Goal: Information Seeking & Learning: Learn about a topic

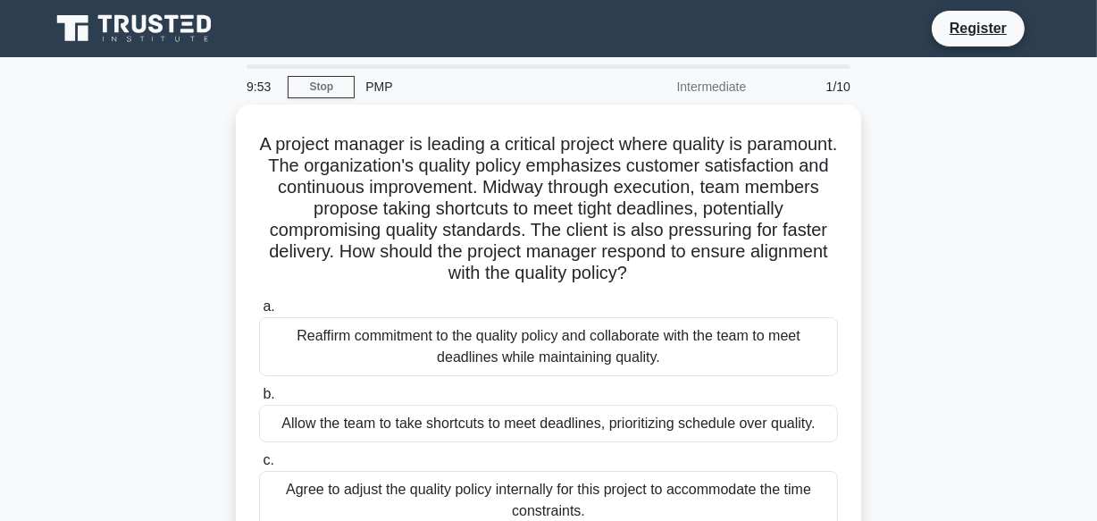
drag, startPoint x: 0, startPoint y: 0, endPoint x: 1096, endPoint y: 112, distance: 1101.7
click at [1096, 112] on html "Register 9:53 Stop PMP" at bounding box center [548, 482] width 1097 height 965
click at [339, 87] on link "Stop" at bounding box center [321, 87] width 67 height 22
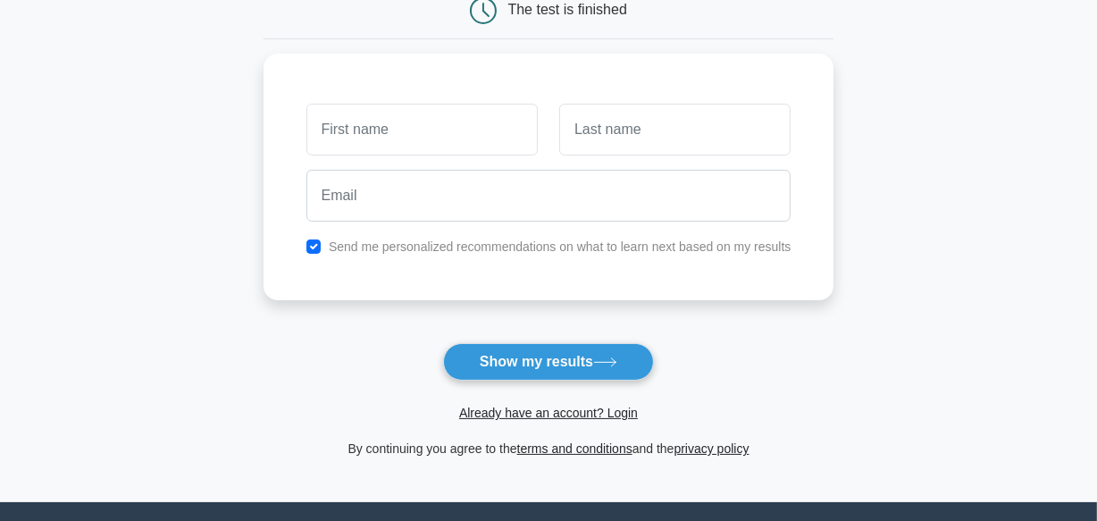
scroll to position [205, 0]
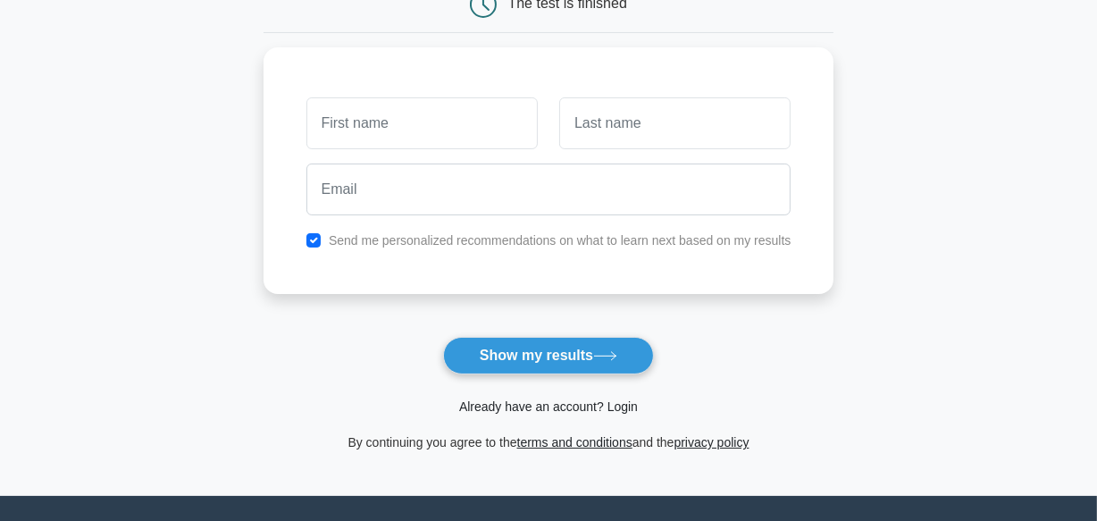
click at [624, 405] on link "Already have an account? Login" at bounding box center [548, 406] width 179 height 14
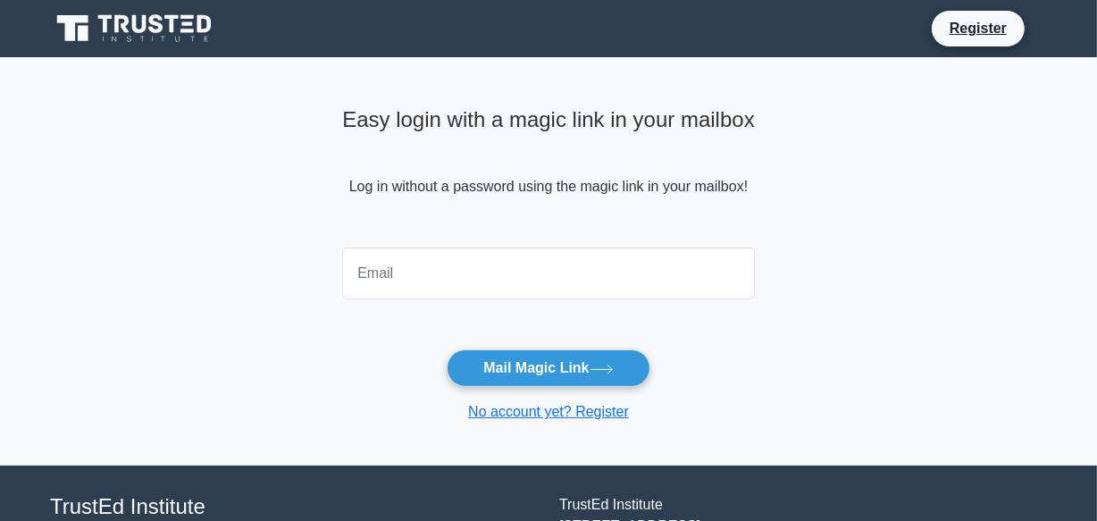
click at [476, 274] on input "email" at bounding box center [548, 273] width 413 height 52
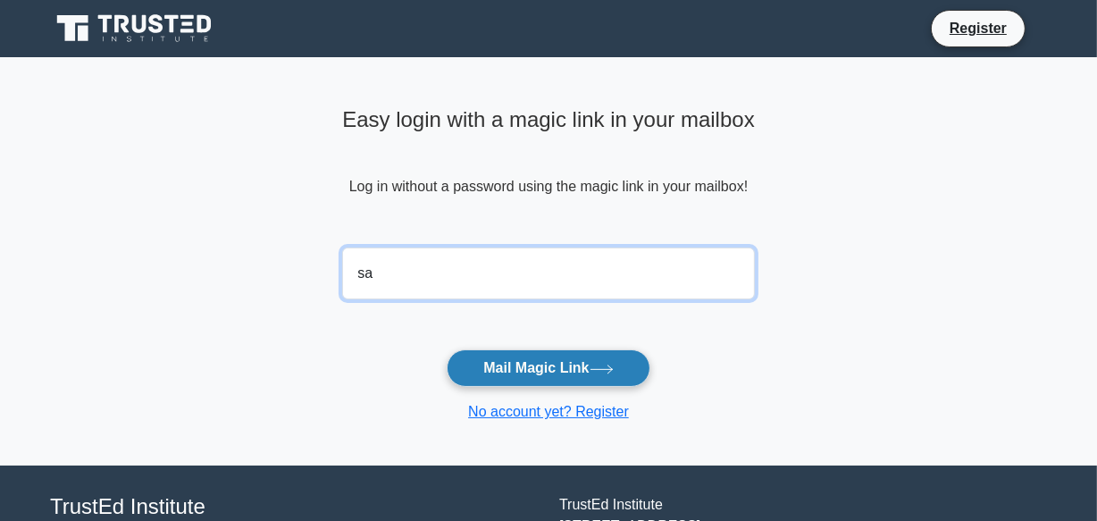
type input "s"
type input "sanjay.samant1947@gmail.com"
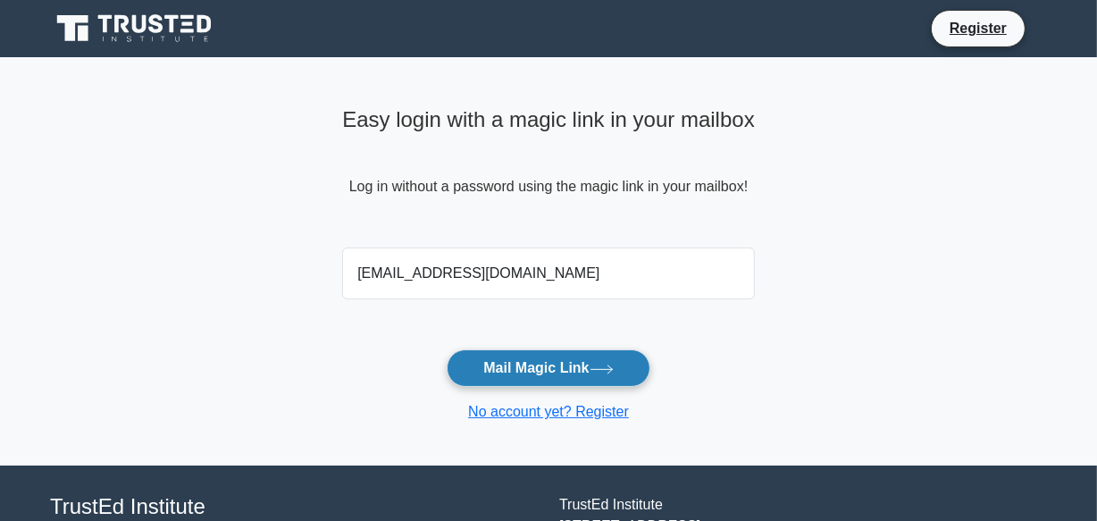
click at [541, 369] on button "Mail Magic Link" at bounding box center [548, 368] width 203 height 38
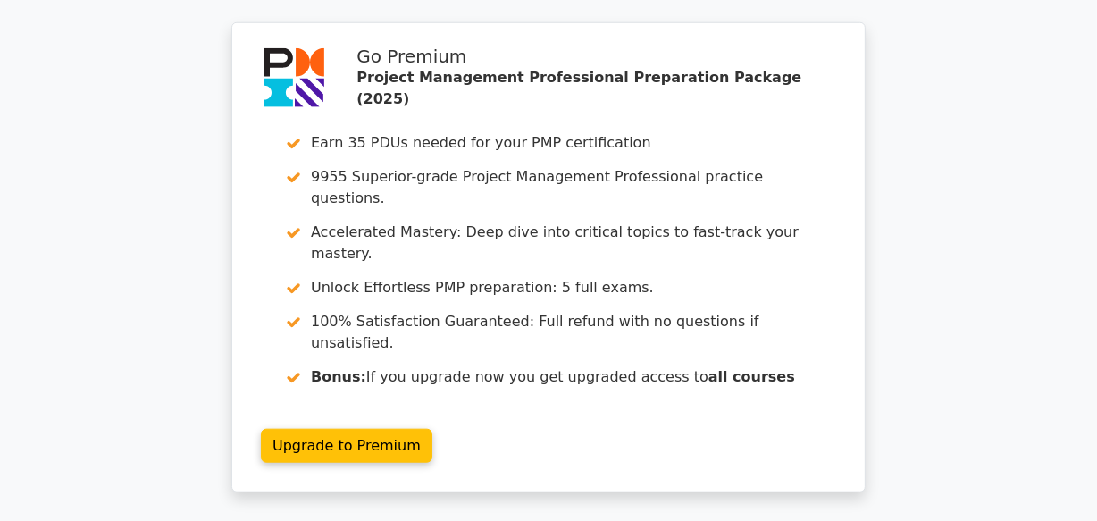
scroll to position [1485, 0]
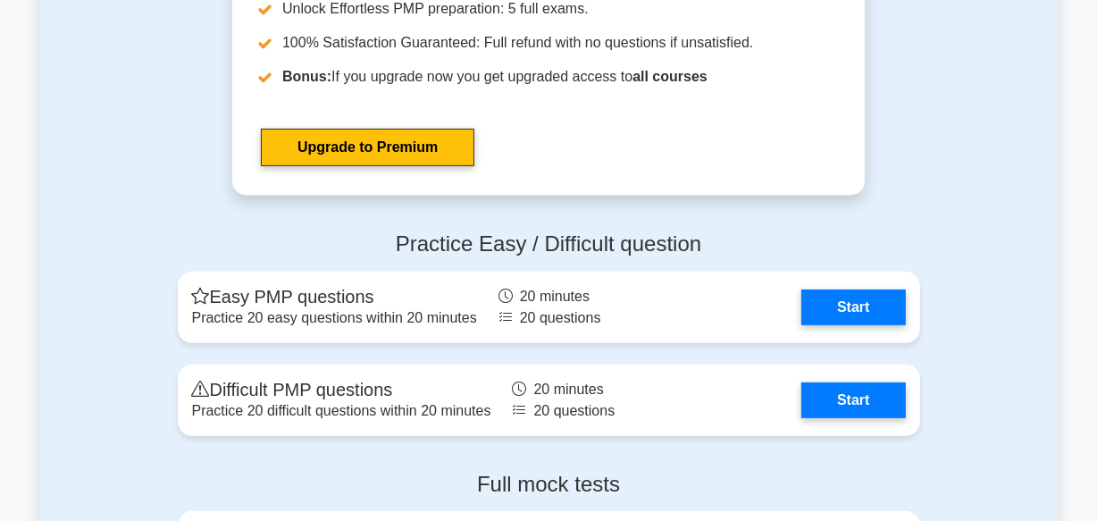
scroll to position [6547, 0]
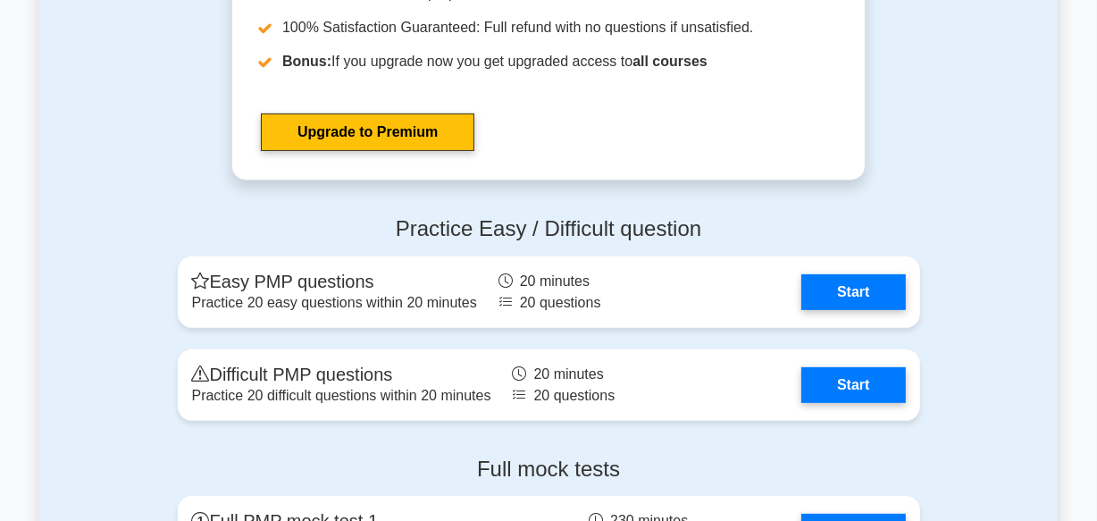
drag, startPoint x: 1103, startPoint y: 39, endPoint x: 1084, endPoint y: 412, distance: 373.0
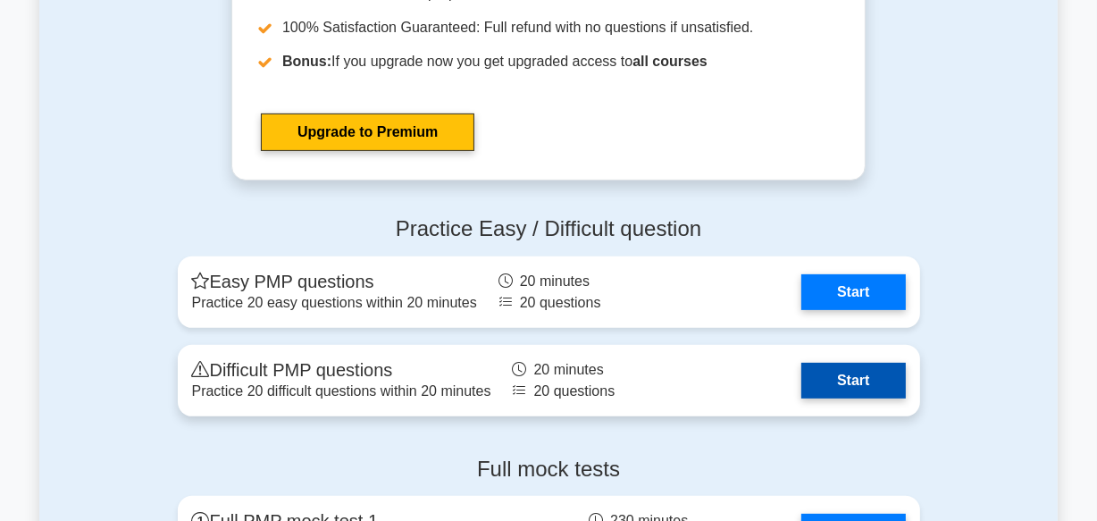
click at [841, 383] on link "Start" at bounding box center [853, 381] width 104 height 36
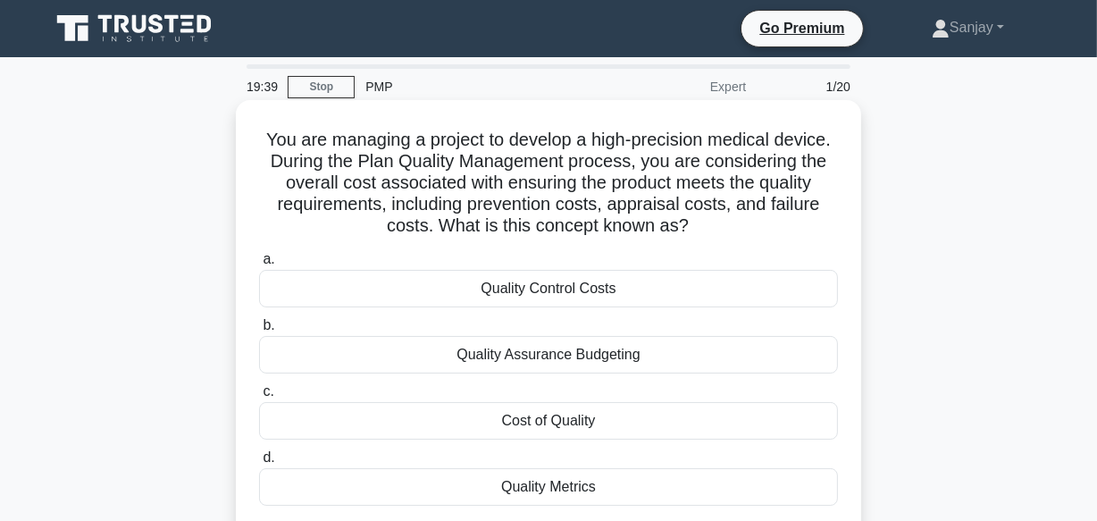
scroll to position [80, 0]
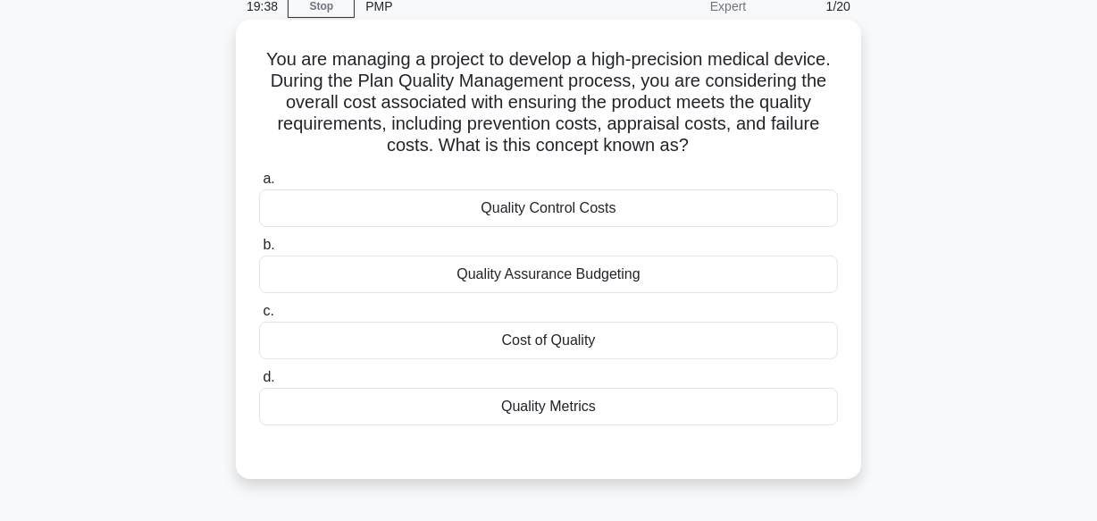
click at [489, 342] on div "Cost of Quality" at bounding box center [548, 341] width 579 height 38
click at [259, 317] on input "c. Cost of Quality" at bounding box center [259, 311] width 0 height 12
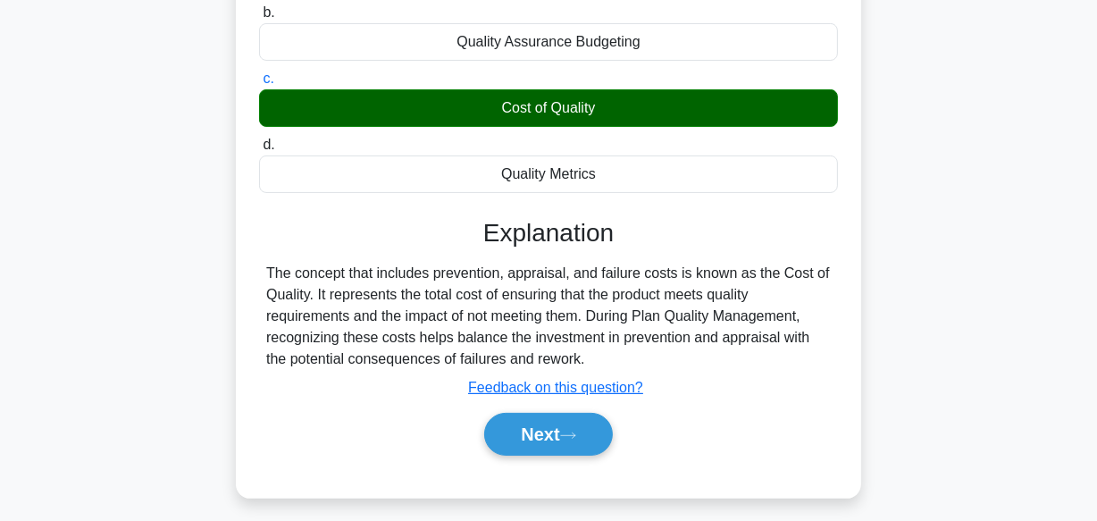
scroll to position [324, 0]
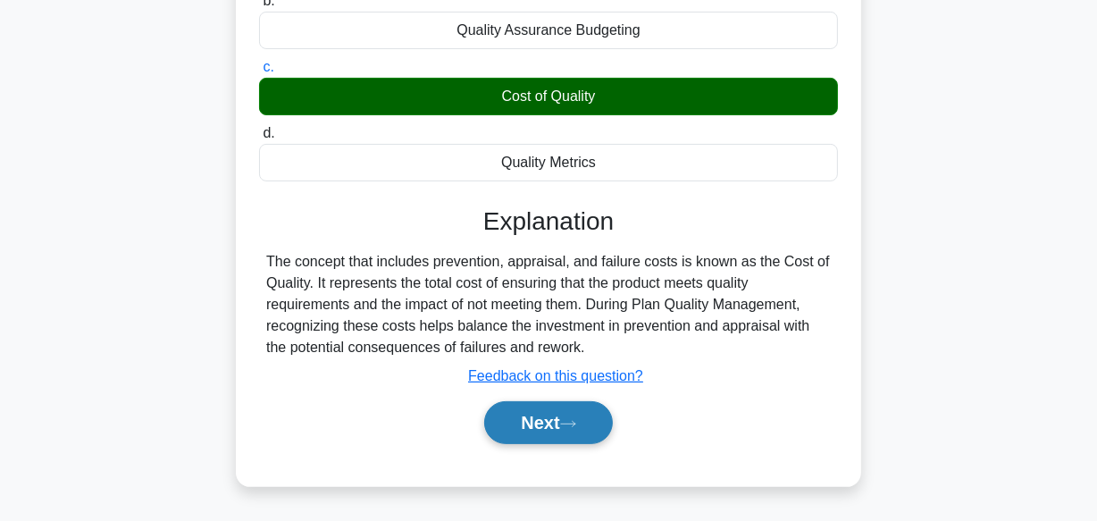
click at [548, 428] on button "Next" at bounding box center [548, 422] width 128 height 43
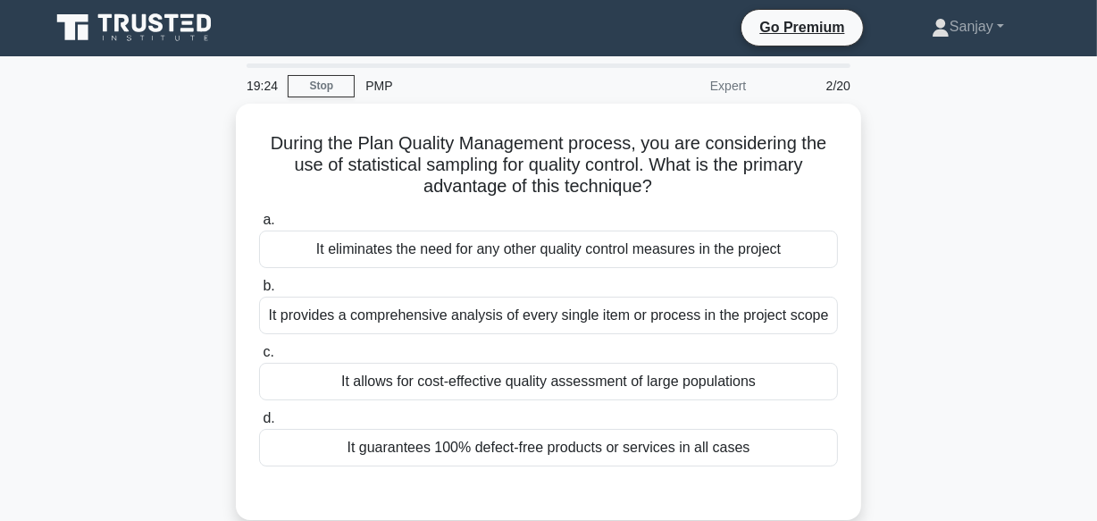
scroll to position [0, 0]
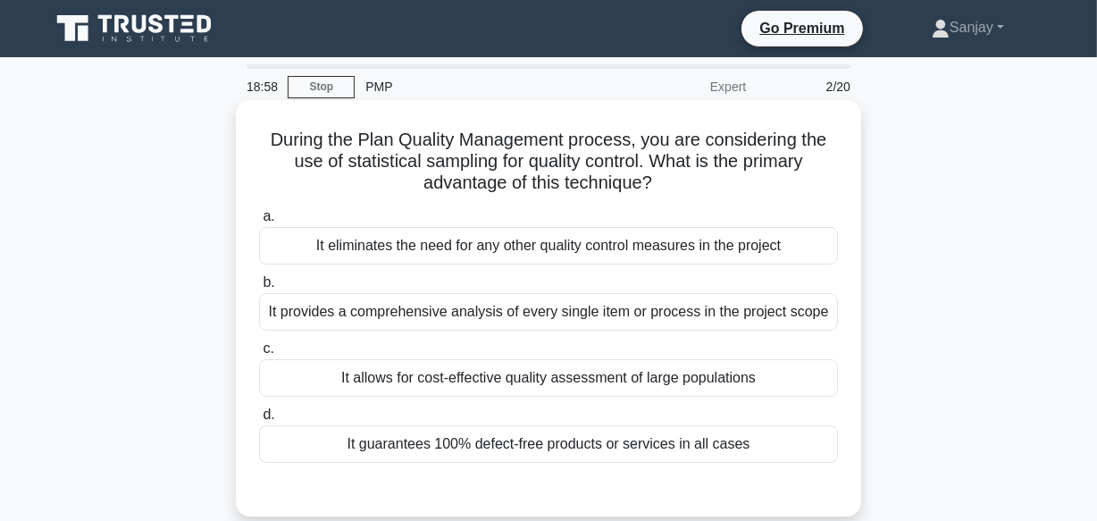
click at [389, 383] on div "It allows for cost-effective quality assessment of large populations" at bounding box center [548, 378] width 579 height 38
click at [259, 355] on input "c. It allows for cost-effective quality assessment of large populations" at bounding box center [259, 349] width 0 height 12
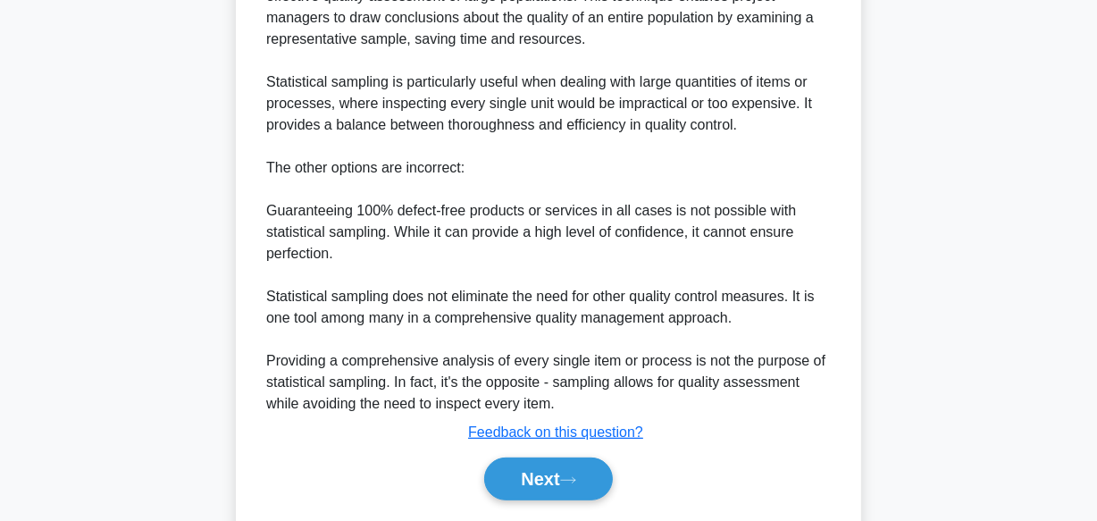
scroll to position [624, 0]
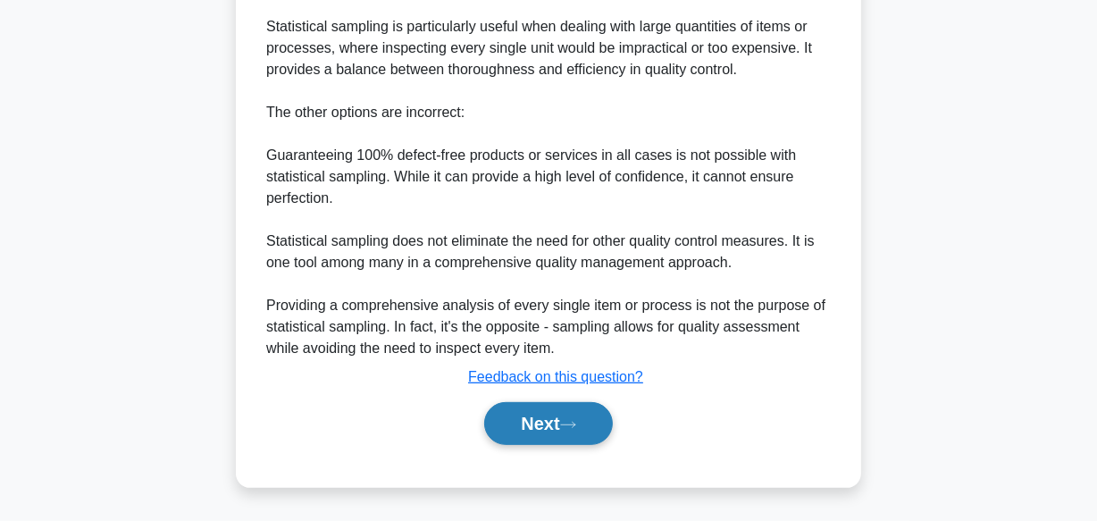
click at [527, 431] on button "Next" at bounding box center [548, 423] width 128 height 43
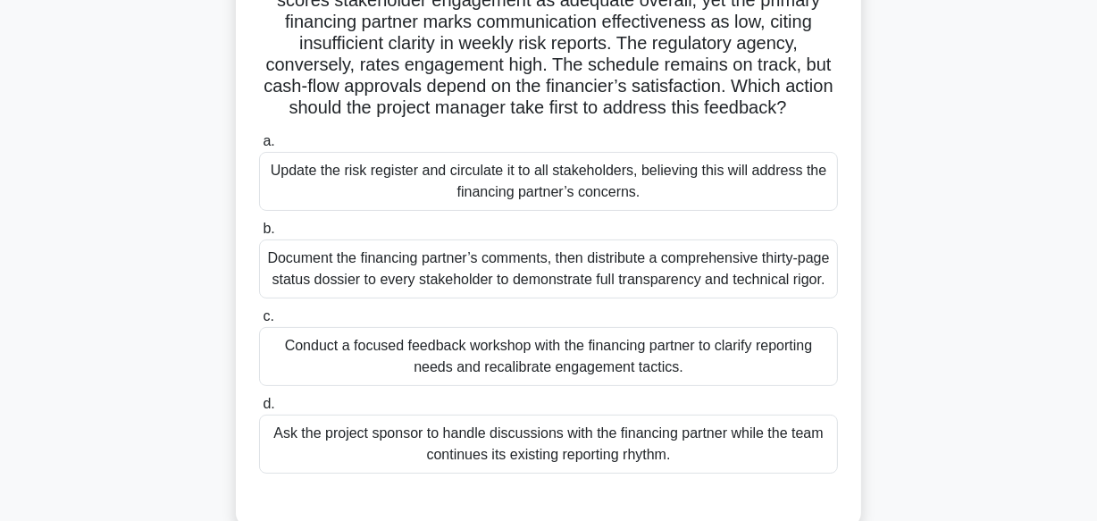
scroll to position [200, 0]
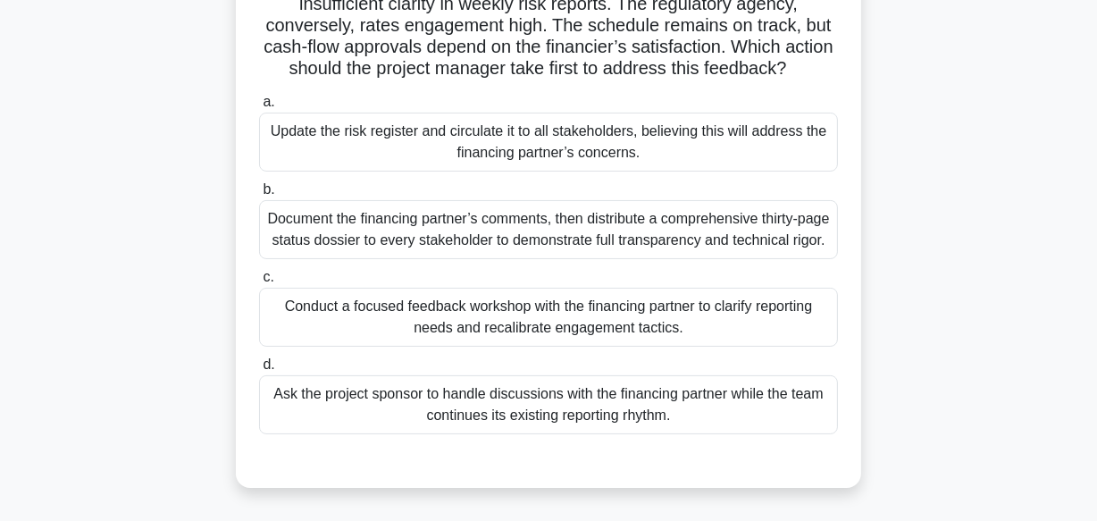
click at [389, 347] on div "Conduct a focused feedback workshop with the financing partner to clarify repor…" at bounding box center [548, 317] width 579 height 59
click at [259, 283] on input "c. Conduct a focused feedback workshop with the financing partner to clarify re…" at bounding box center [259, 278] width 0 height 12
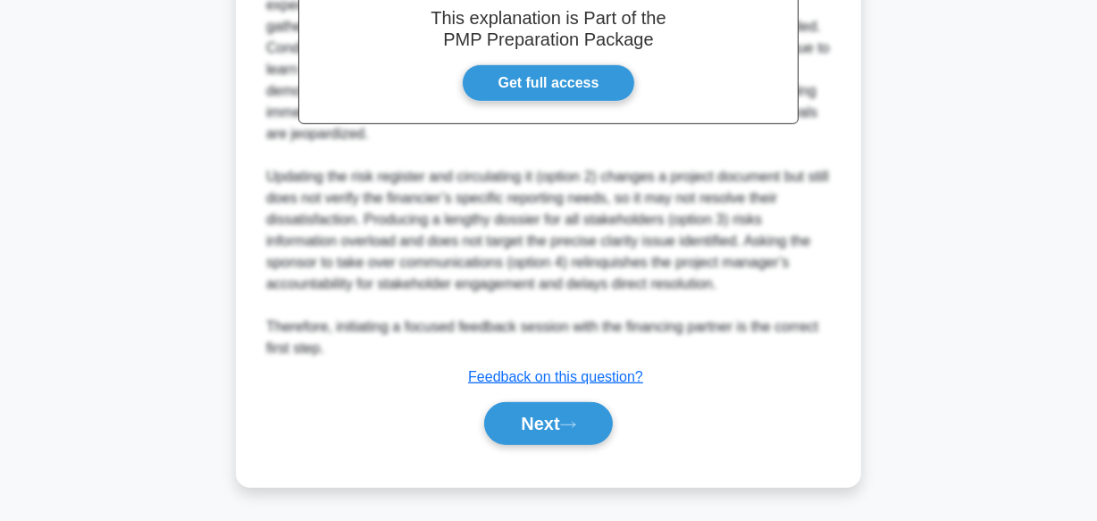
scroll to position [795, 0]
click at [516, 424] on button "Next" at bounding box center [548, 423] width 128 height 43
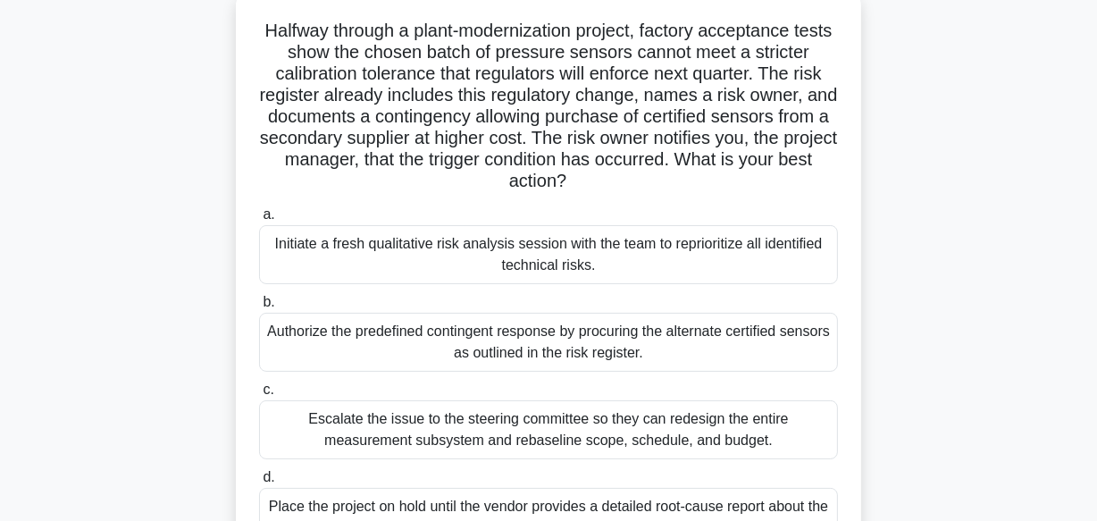
scroll to position [80, 0]
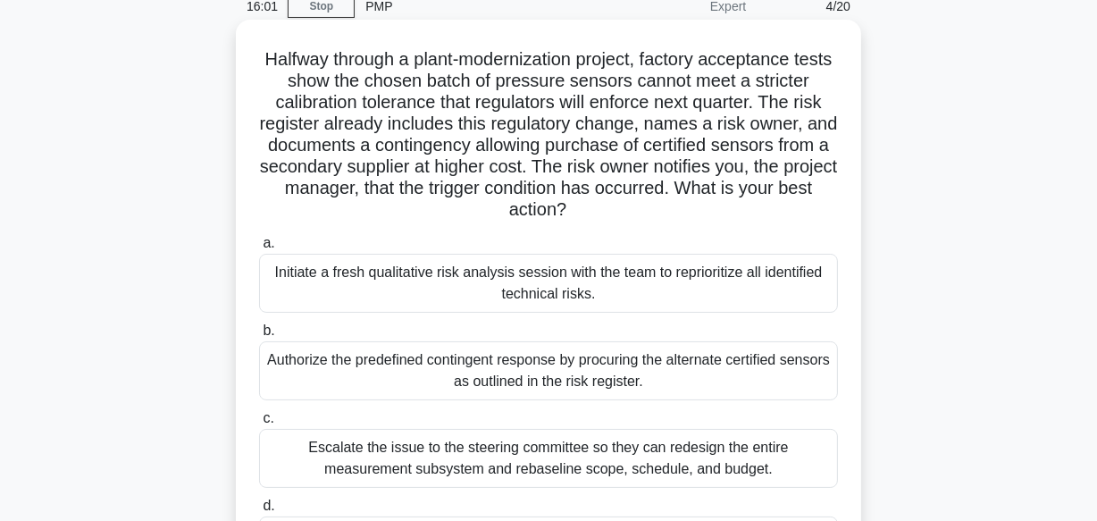
click at [498, 284] on div "Initiate a fresh qualitative risk analysis session with the team to reprioritiz…" at bounding box center [548, 283] width 579 height 59
click at [259, 249] on input "a. Initiate a fresh qualitative risk analysis session with the team to repriori…" at bounding box center [259, 244] width 0 height 12
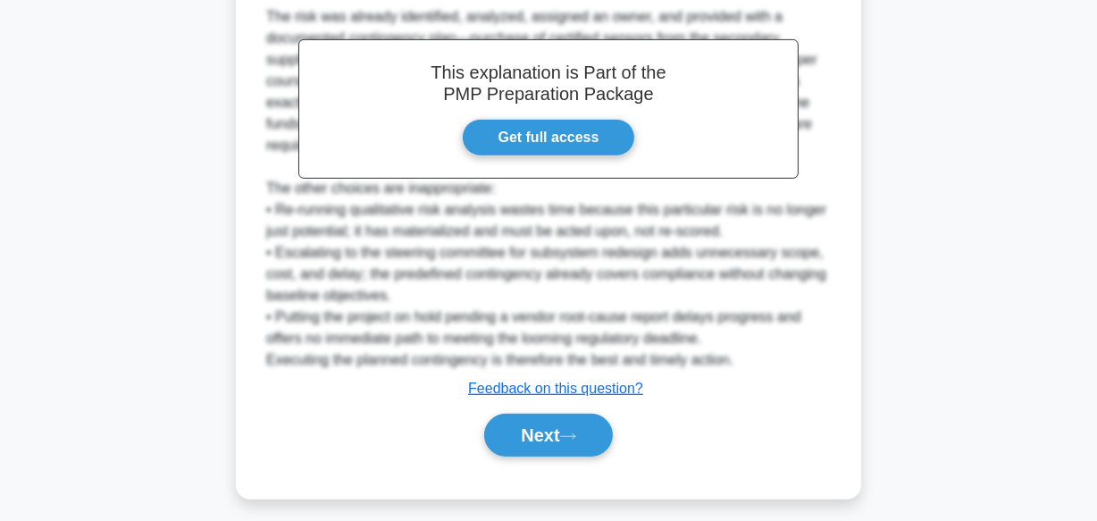
scroll to position [732, 0]
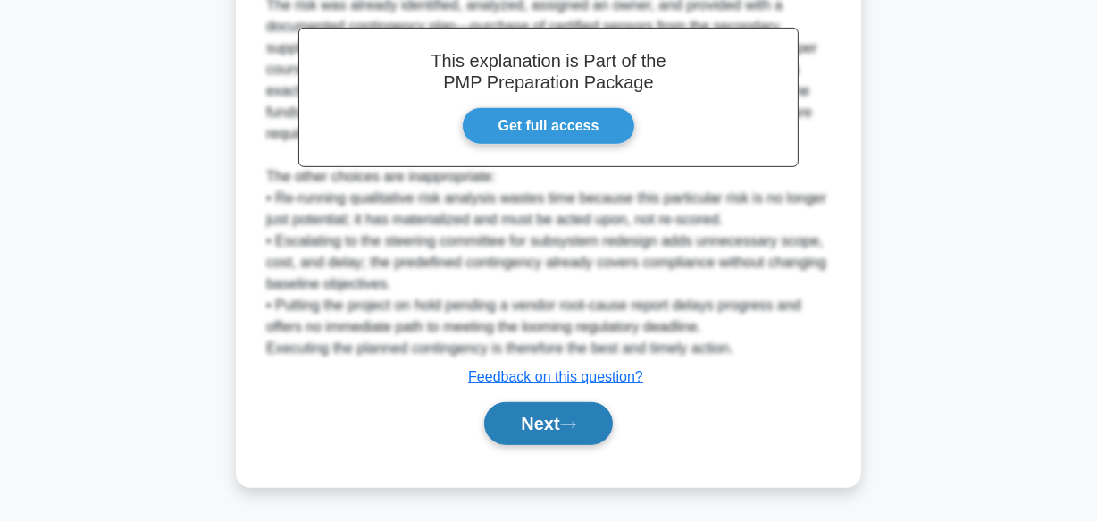
click at [563, 426] on button "Next" at bounding box center [548, 423] width 128 height 43
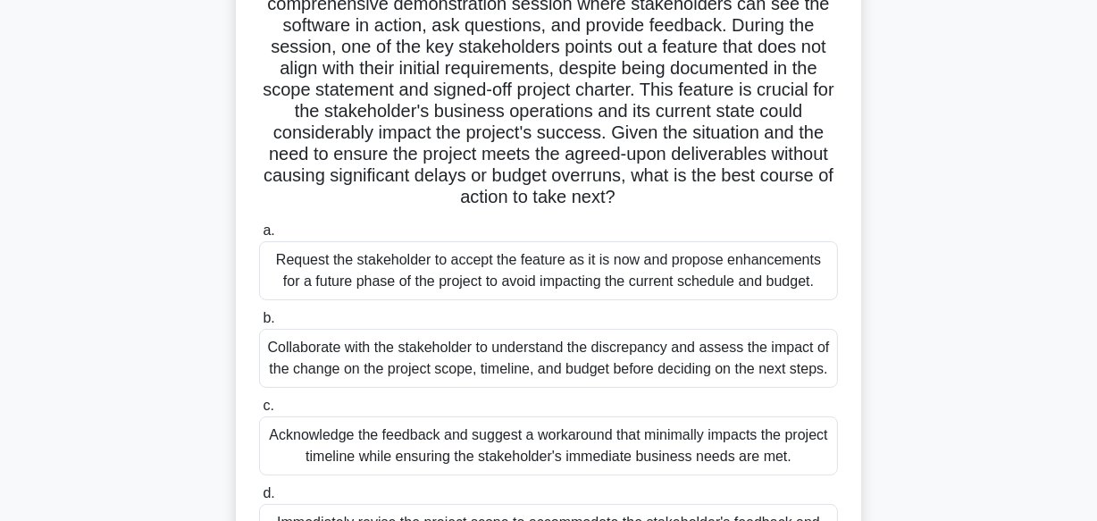
scroll to position [281, 0]
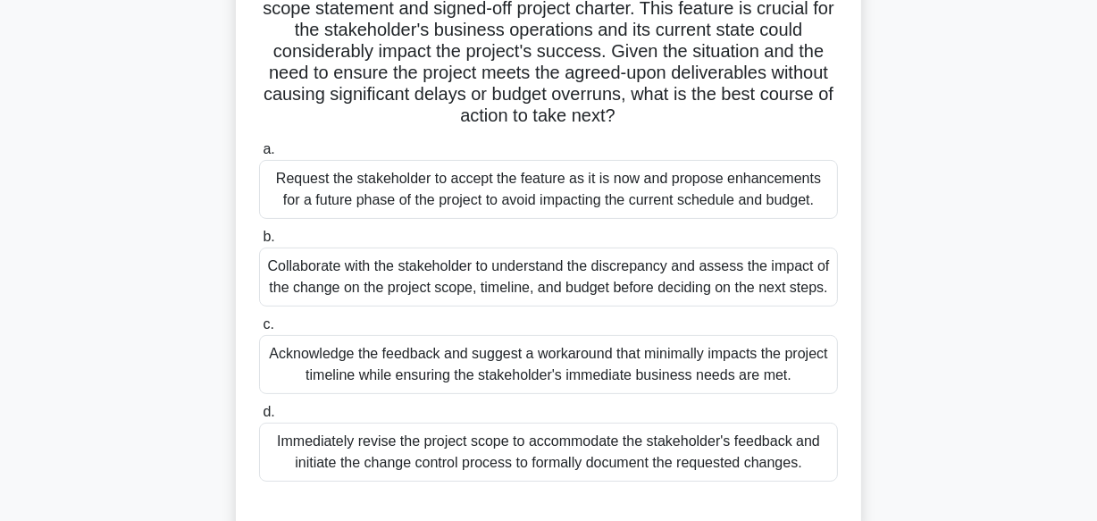
click at [556, 281] on div "Collaborate with the stakeholder to understand the discrepancy and assess the i…" at bounding box center [548, 276] width 579 height 59
click at [259, 243] on input "b. Collaborate with the stakeholder to understand the discrepancy and assess th…" at bounding box center [259, 237] width 0 height 12
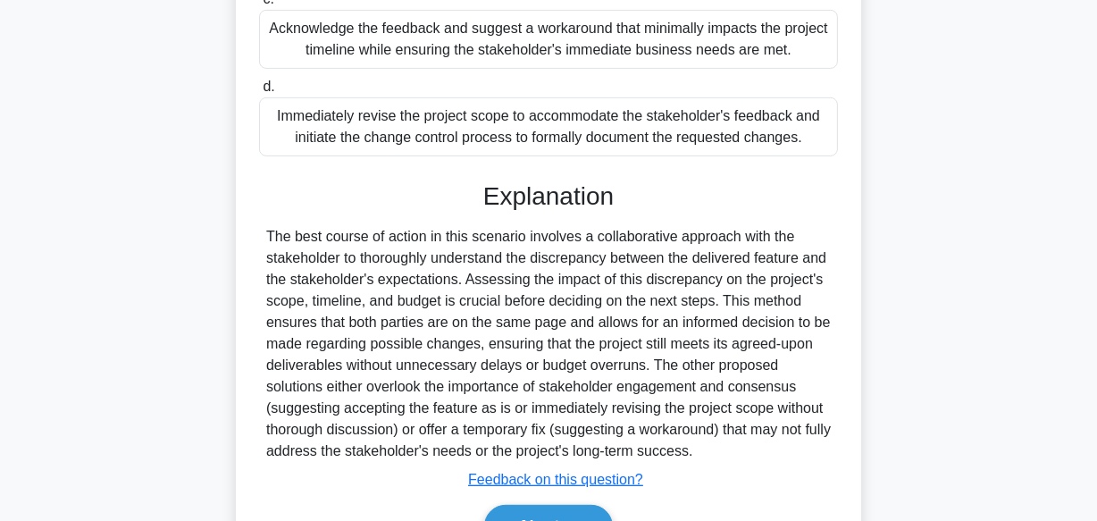
scroll to position [731, 0]
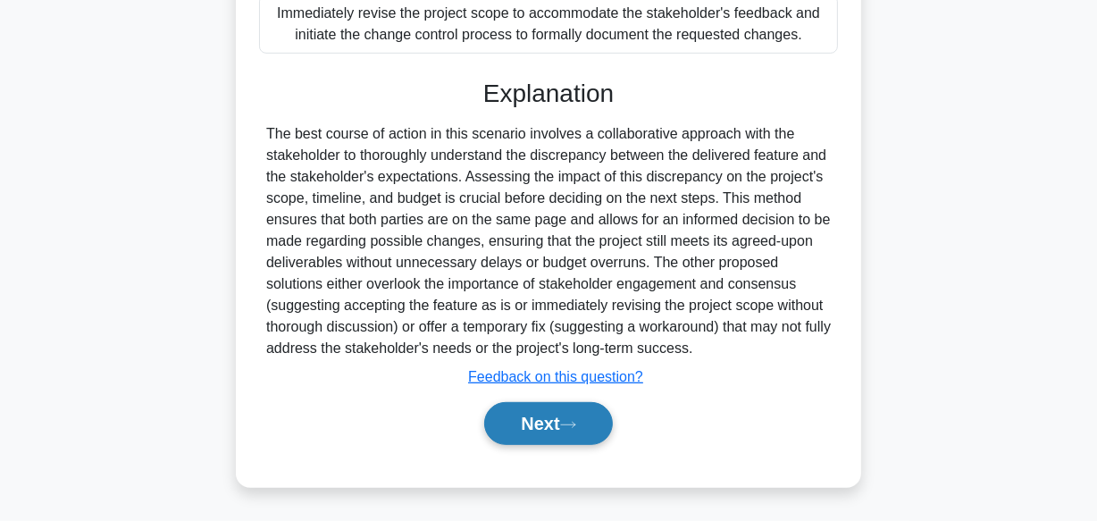
click at [575, 416] on button "Next" at bounding box center [548, 423] width 128 height 43
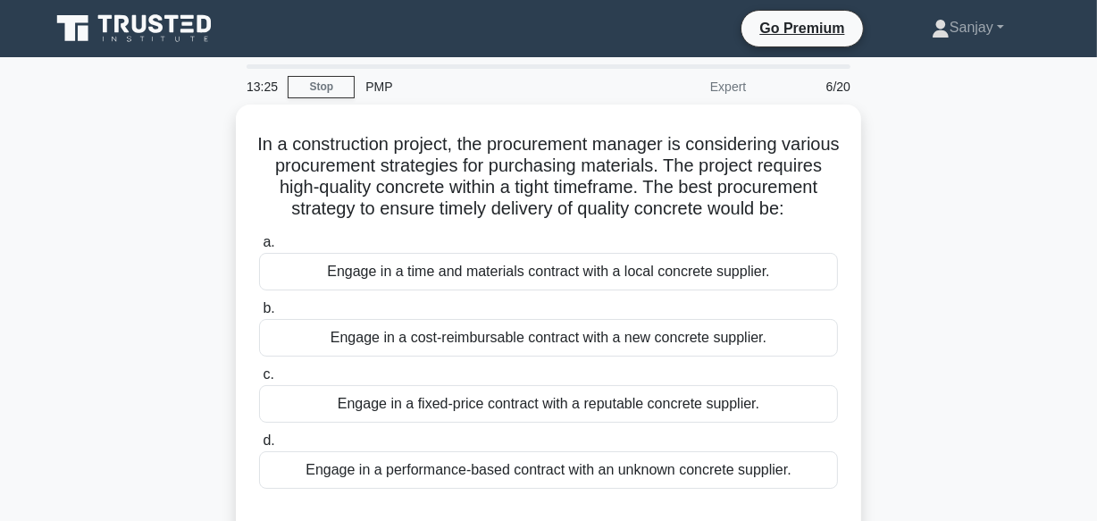
scroll to position [80, 0]
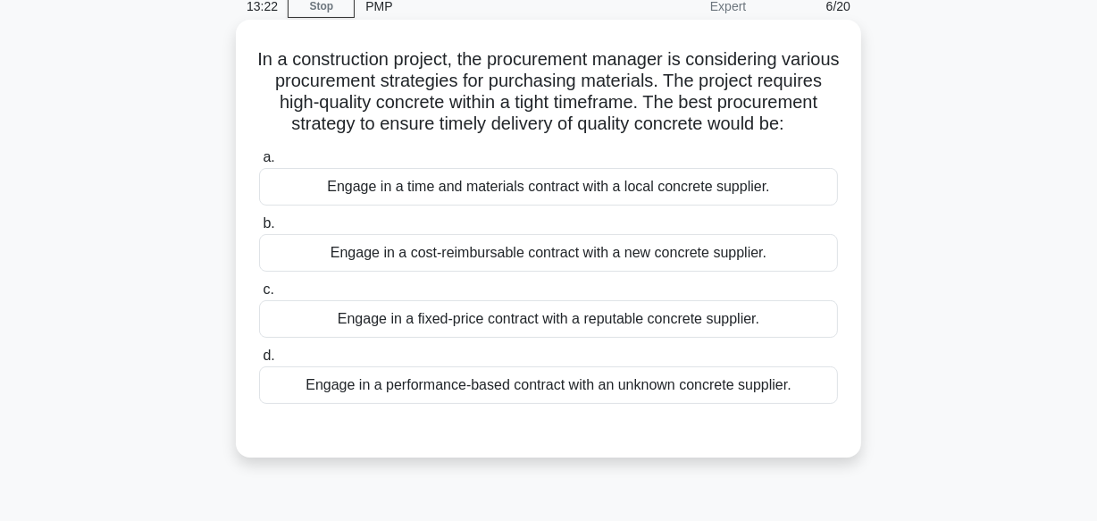
click at [591, 338] on div "Engage in a fixed-price contract with a reputable concrete supplier." at bounding box center [548, 319] width 579 height 38
click at [259, 296] on input "c. Engage in a fixed-price contract with a reputable concrete supplier." at bounding box center [259, 290] width 0 height 12
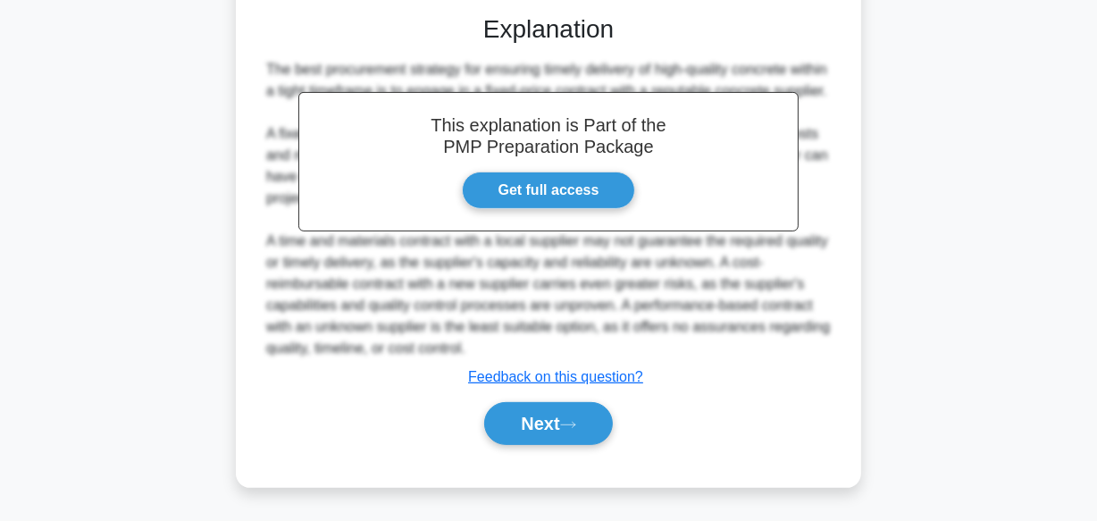
scroll to position [538, 0]
click at [576, 427] on icon at bounding box center [568, 425] width 16 height 10
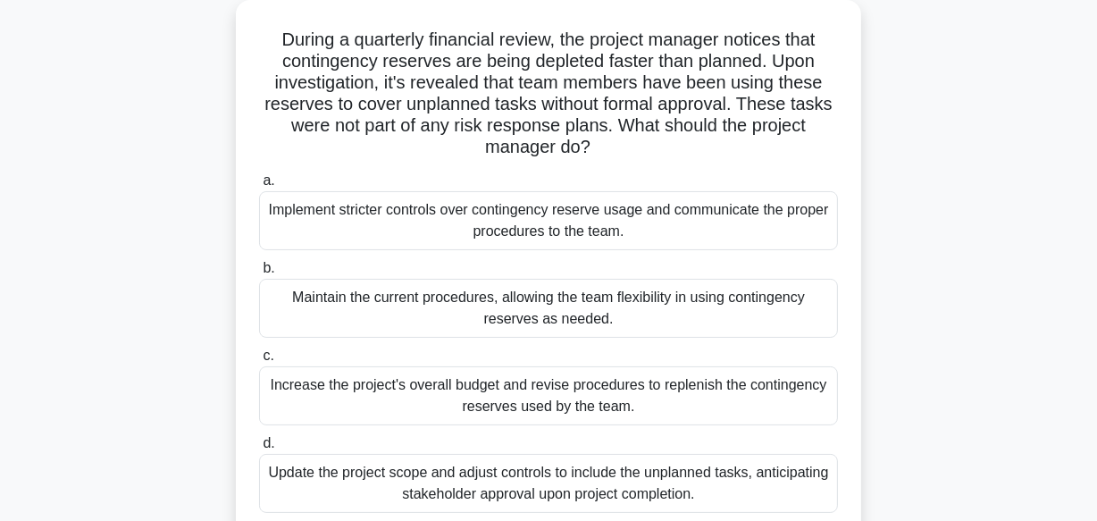
scroll to position [51, 0]
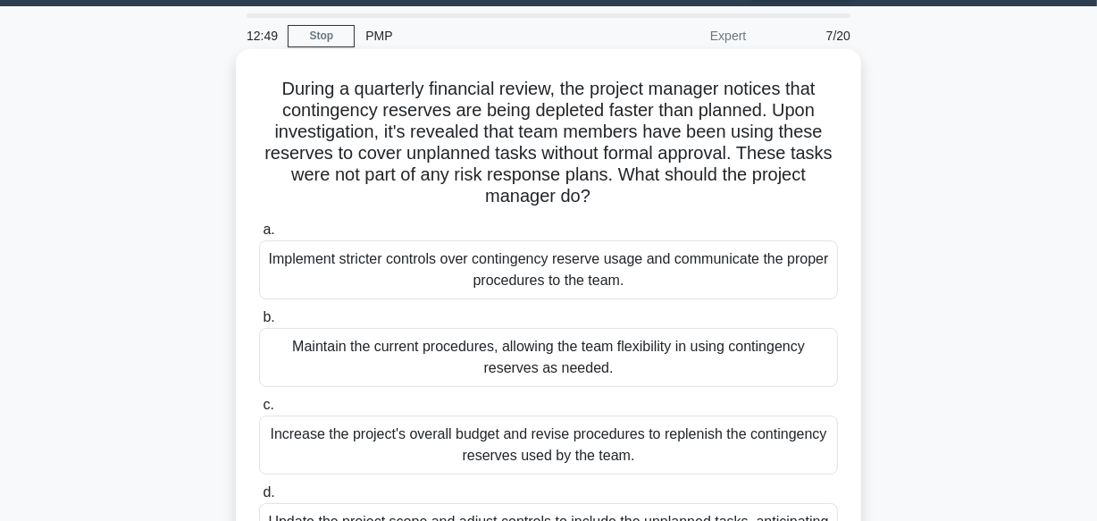
click at [473, 275] on div "Implement stricter controls over contingency reserve usage and communicate the …" at bounding box center [548, 269] width 579 height 59
click at [259, 236] on input "a. Implement stricter controls over contingency reserve usage and communicate t…" at bounding box center [259, 230] width 0 height 12
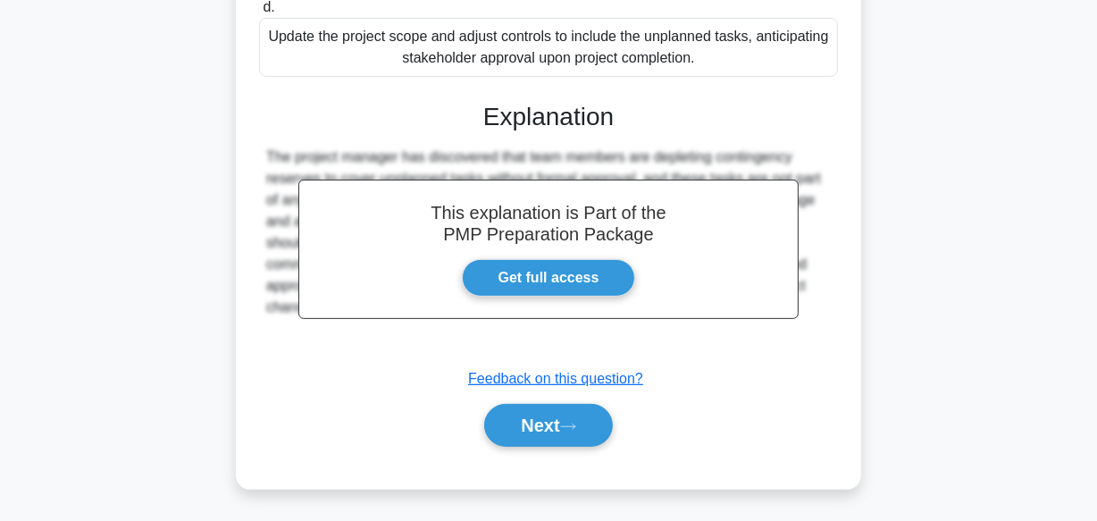
scroll to position [537, 0]
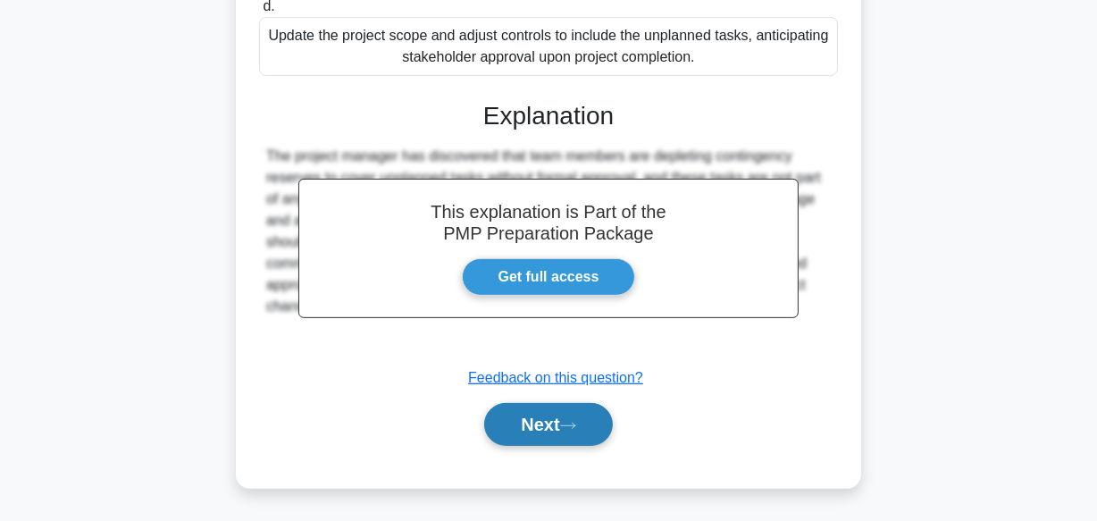
click at [536, 427] on button "Next" at bounding box center [548, 424] width 128 height 43
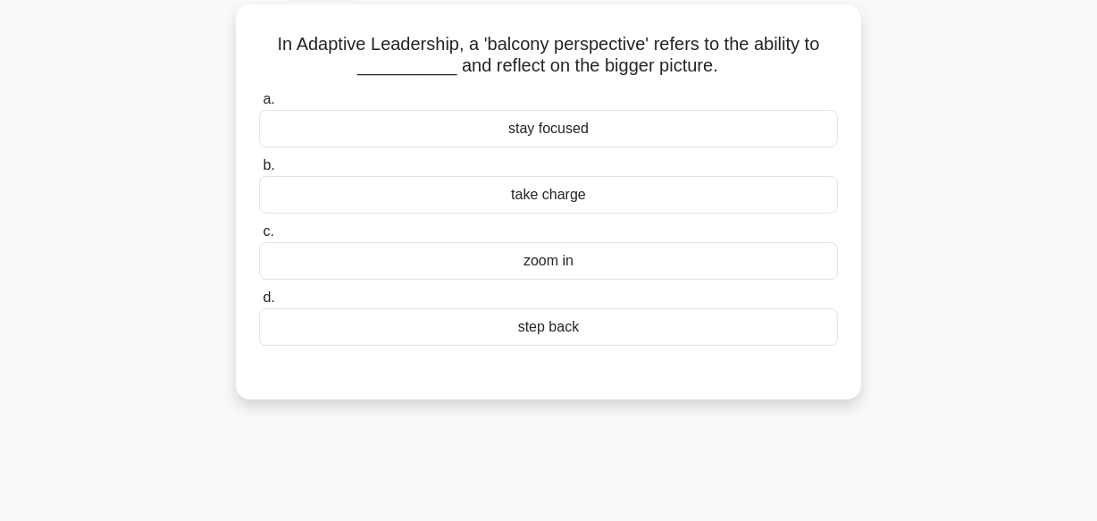
scroll to position [0, 0]
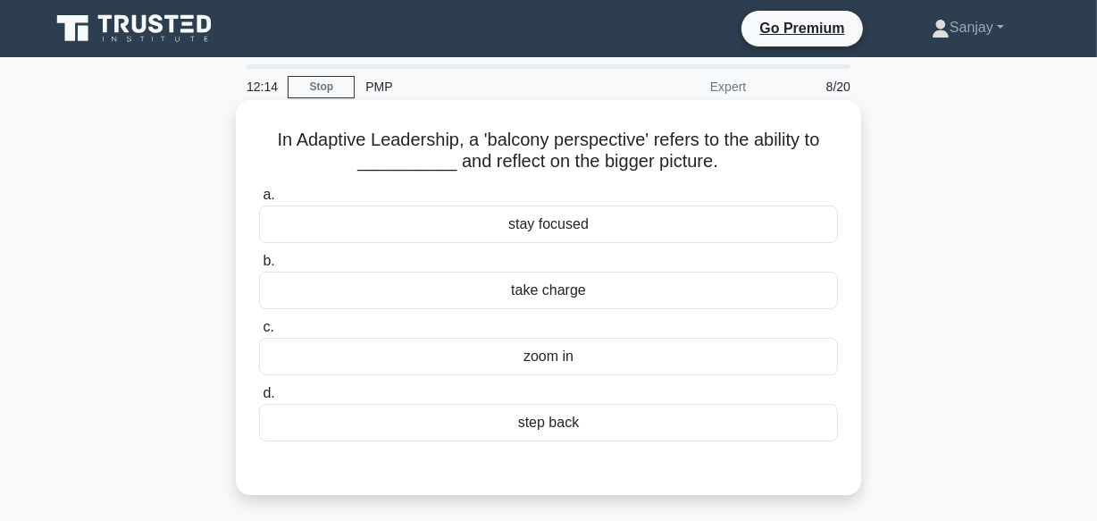
click at [535, 229] on div "stay focused" at bounding box center [548, 224] width 579 height 38
click at [259, 201] on input "a. stay focused" at bounding box center [259, 195] width 0 height 12
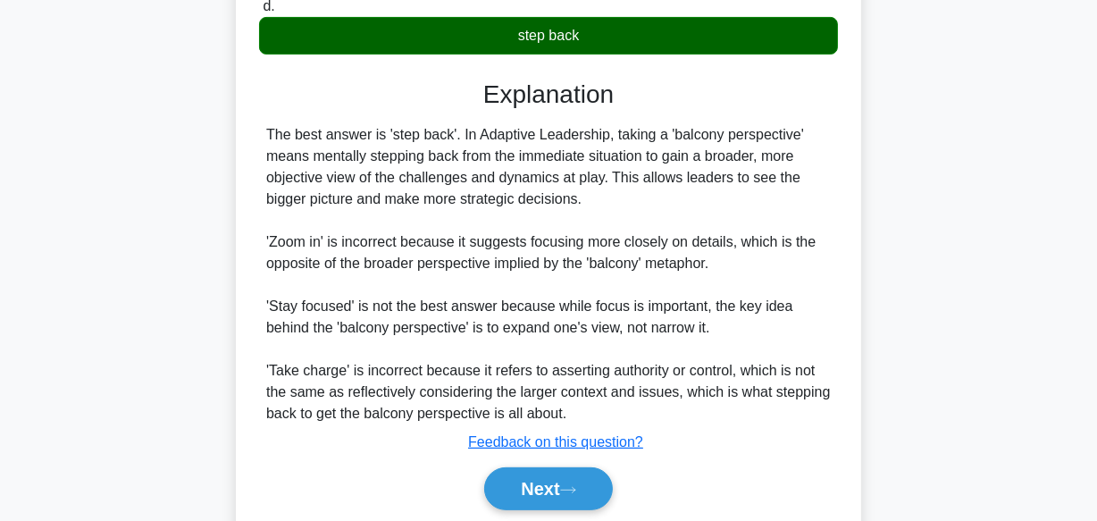
scroll to position [454, 0]
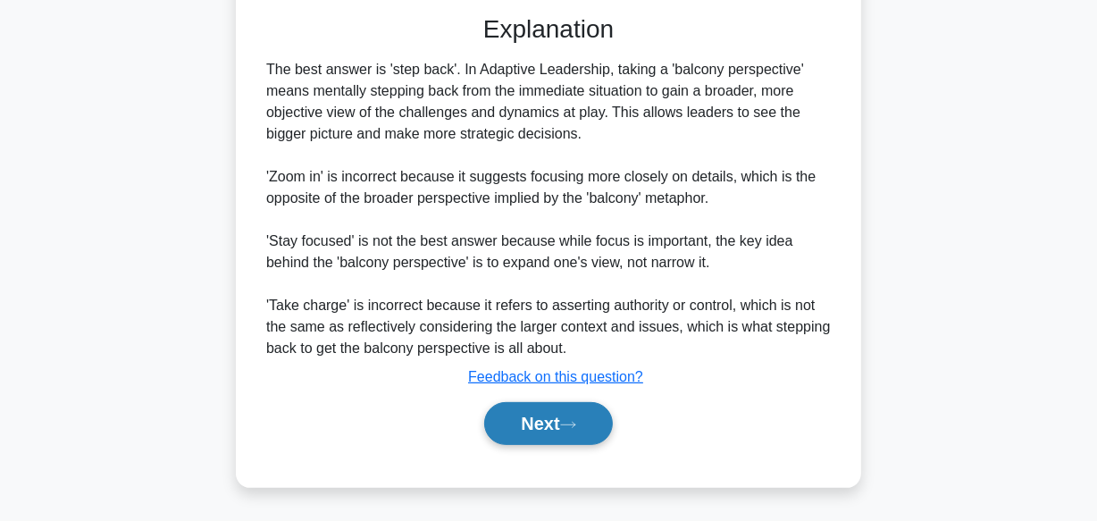
click at [554, 431] on button "Next" at bounding box center [548, 423] width 128 height 43
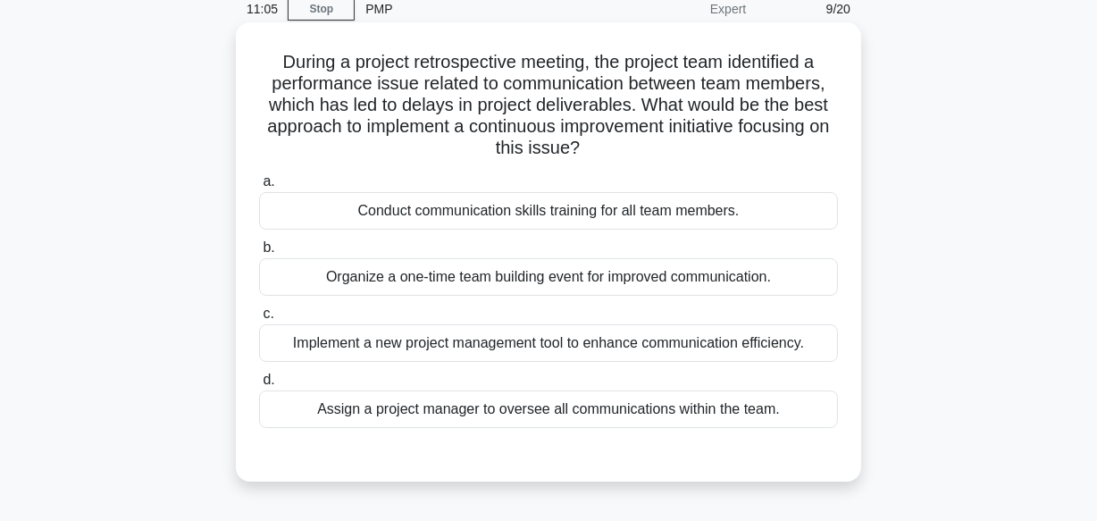
scroll to position [38, 0]
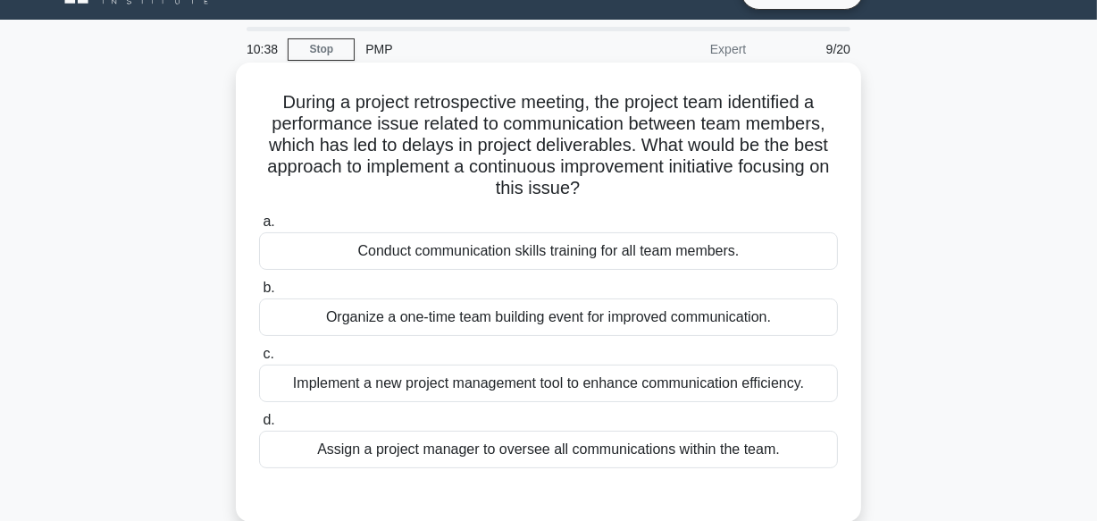
click at [417, 253] on div "Conduct communication skills training for all team members." at bounding box center [548, 251] width 579 height 38
click at [259, 228] on input "a. Conduct communication skills training for all team members." at bounding box center [259, 222] width 0 height 12
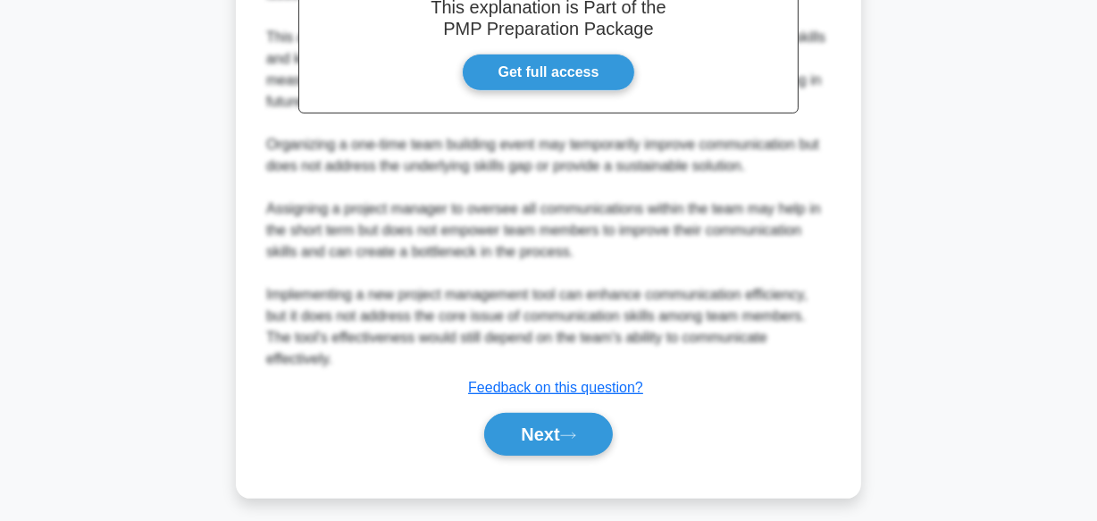
scroll to position [645, 0]
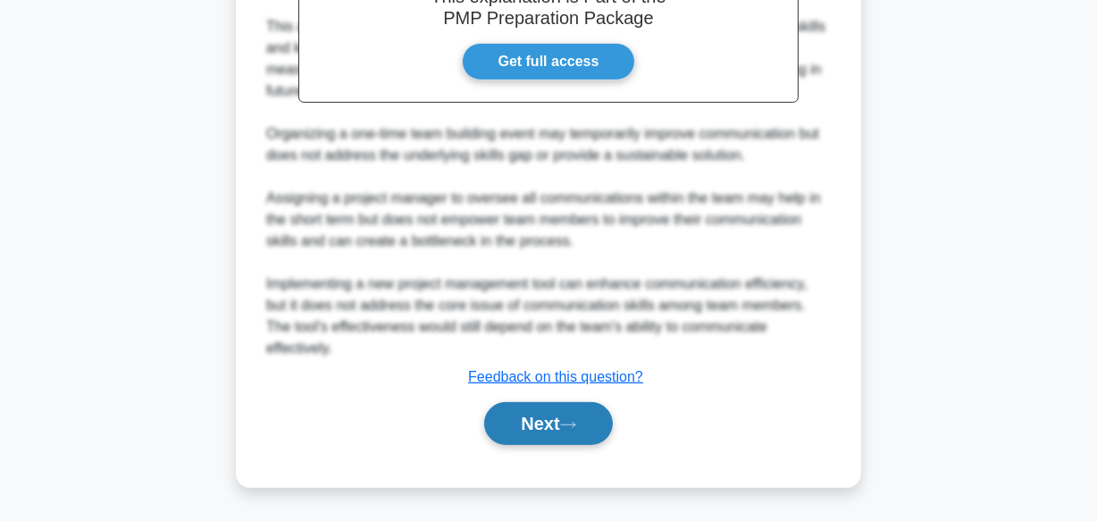
click at [514, 425] on button "Next" at bounding box center [548, 423] width 128 height 43
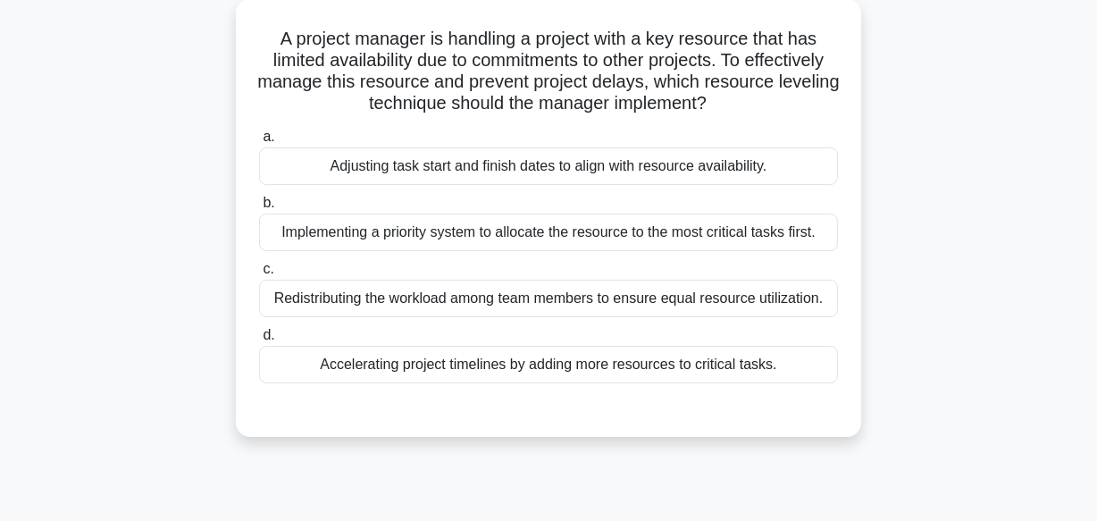
scroll to position [38, 0]
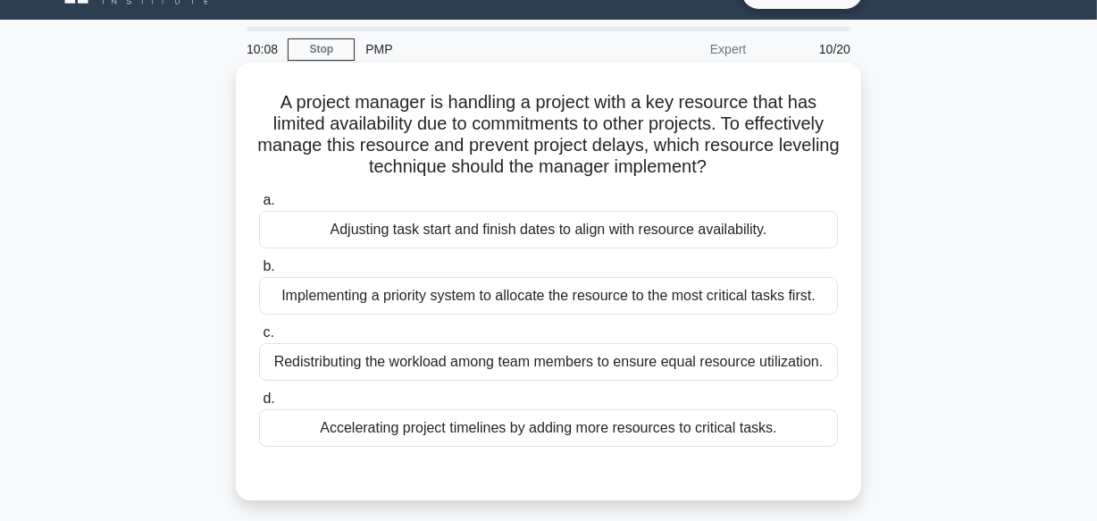
click at [396, 230] on div "Adjusting task start and finish dates to align with resource availability." at bounding box center [548, 230] width 579 height 38
click at [259, 206] on input "a. Adjusting task start and finish dates to align with resource availability." at bounding box center [259, 201] width 0 height 12
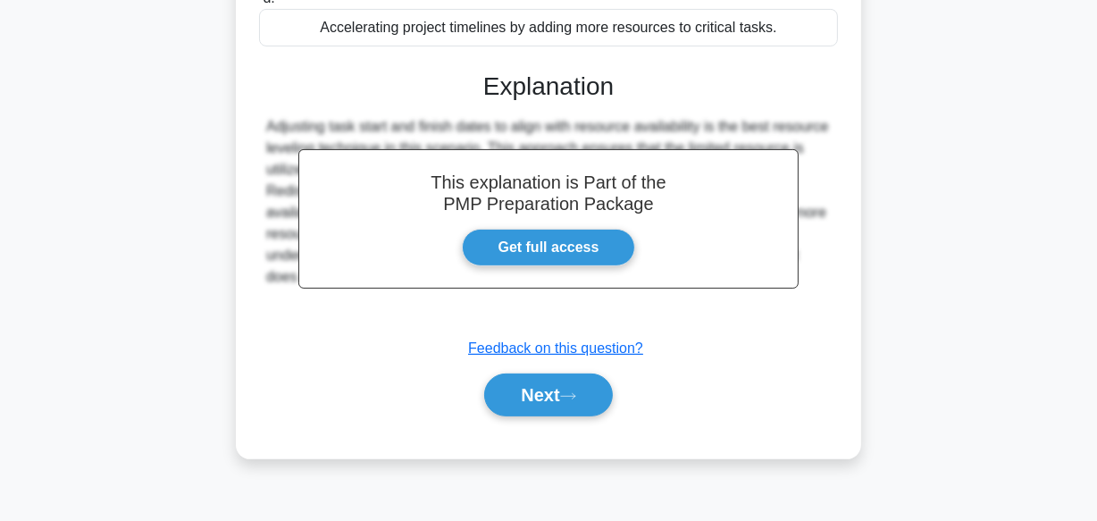
scroll to position [444, 0]
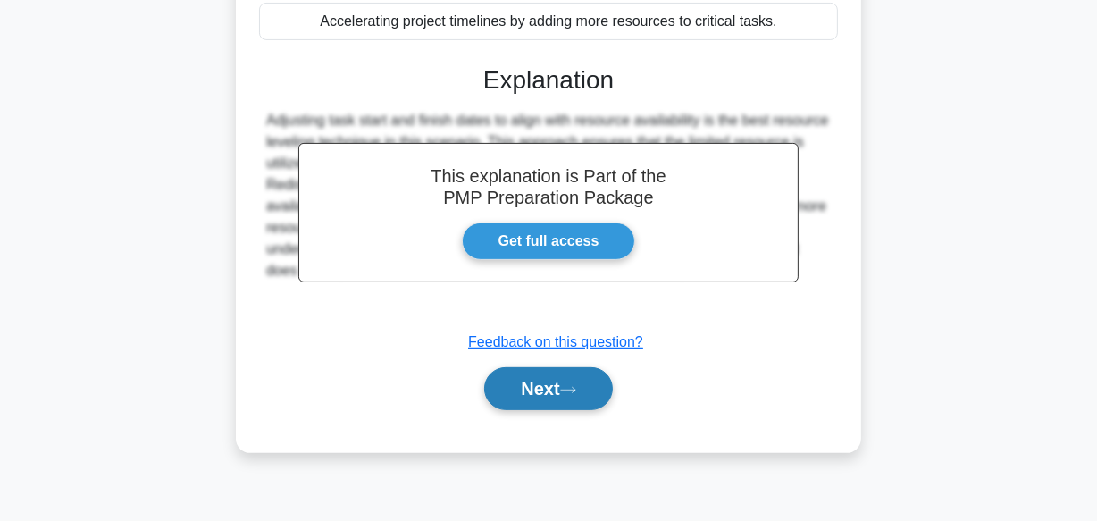
click at [509, 384] on button "Next" at bounding box center [548, 388] width 128 height 43
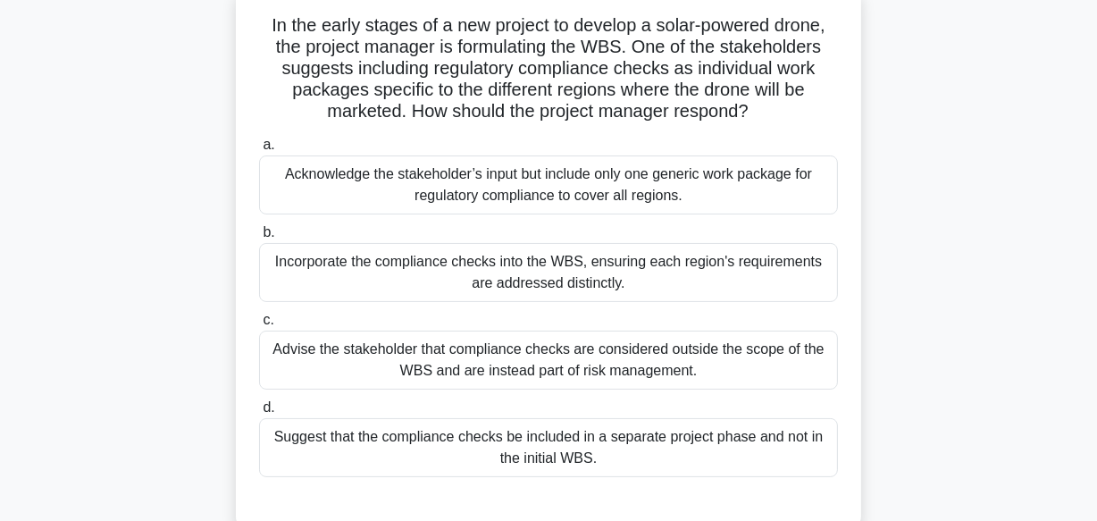
scroll to position [38, 0]
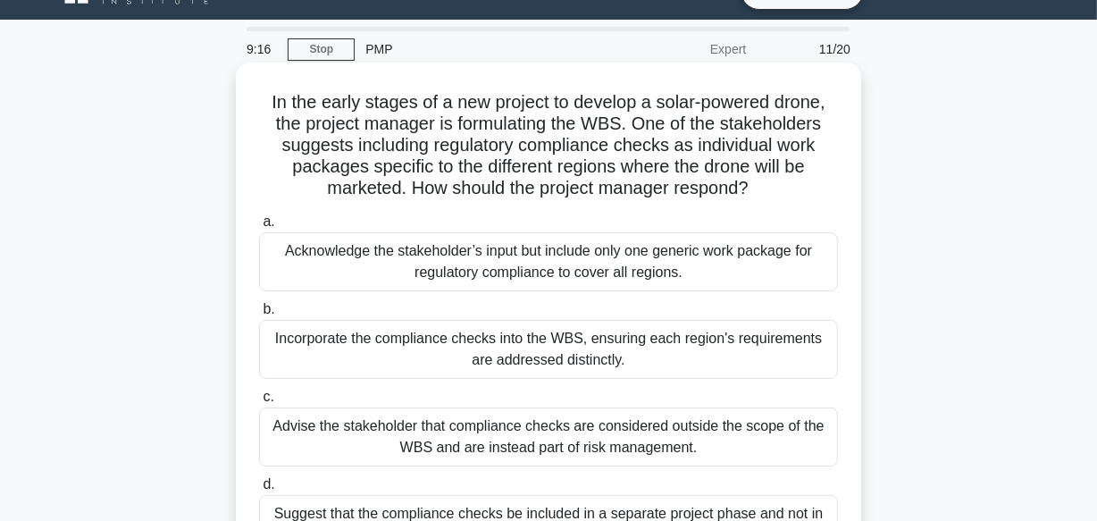
click at [331, 353] on div "Incorporate the compliance checks into the WBS, ensuring each region's requirem…" at bounding box center [548, 349] width 579 height 59
click at [259, 315] on input "b. Incorporate the compliance checks into the WBS, ensuring each region's requi…" at bounding box center [259, 310] width 0 height 12
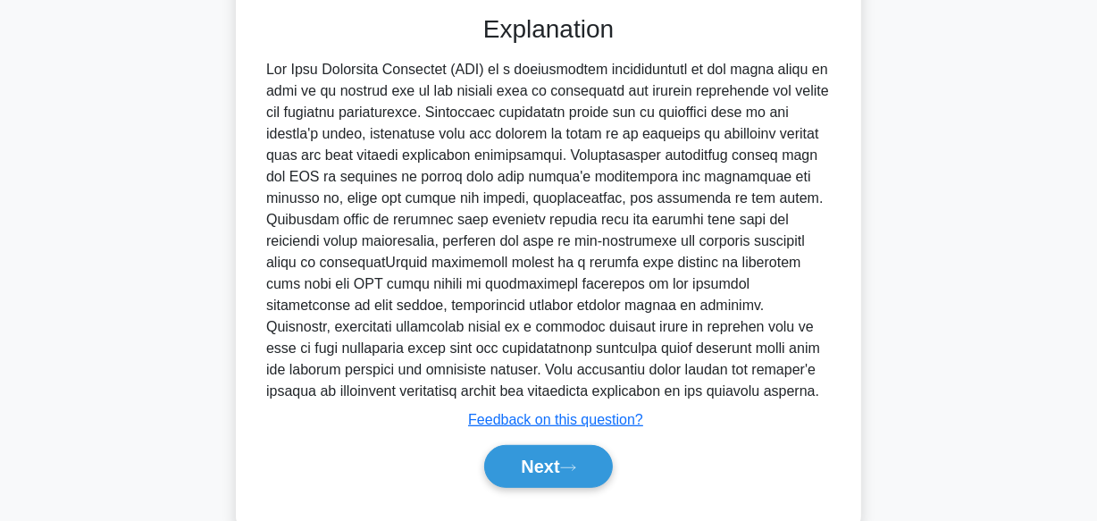
scroll to position [645, 0]
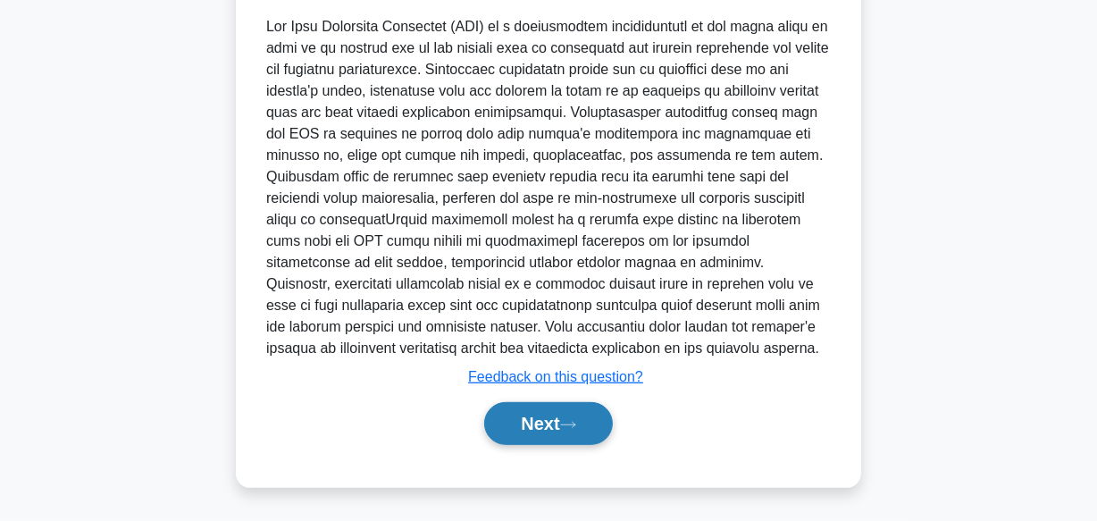
click at [515, 414] on button "Next" at bounding box center [548, 423] width 128 height 43
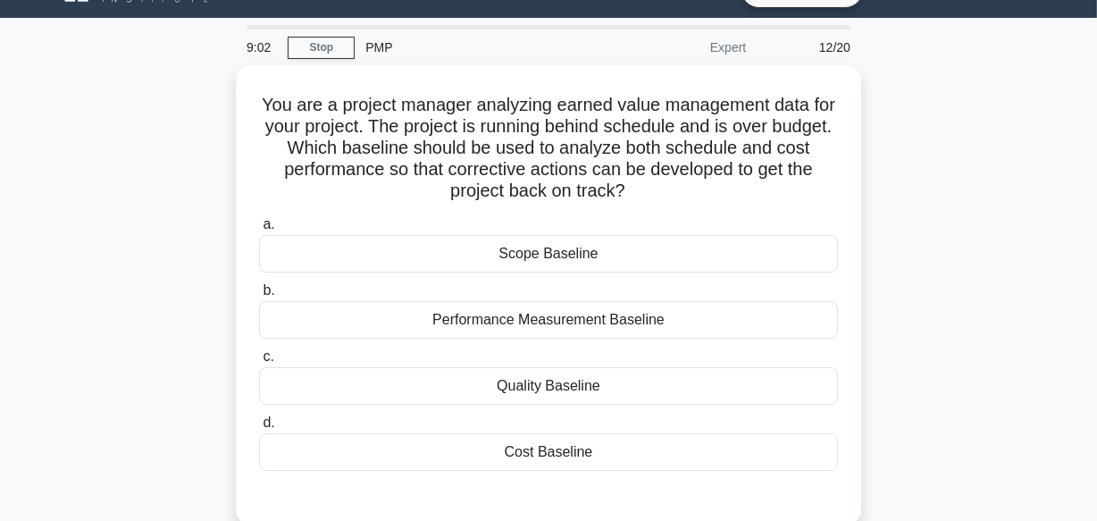
scroll to position [38, 0]
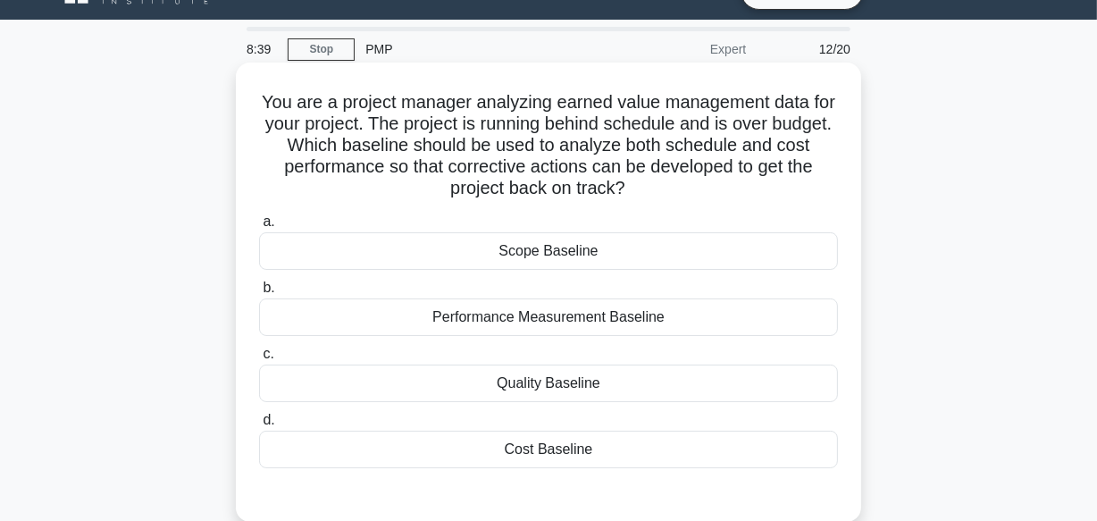
click at [464, 319] on div "Performance Measurement Baseline" at bounding box center [548, 317] width 579 height 38
click at [259, 294] on input "b. Performance Measurement Baseline" at bounding box center [259, 288] width 0 height 12
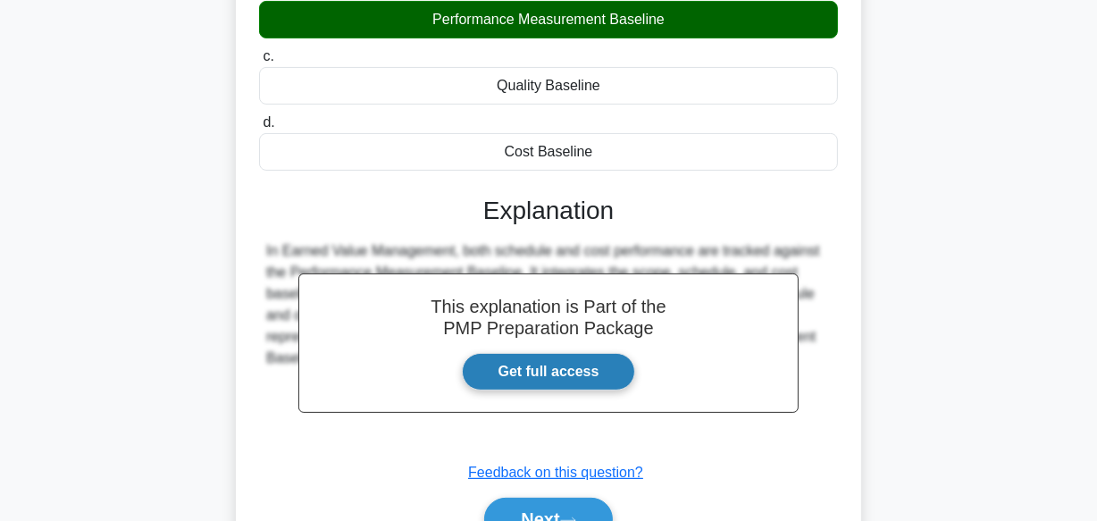
scroll to position [444, 0]
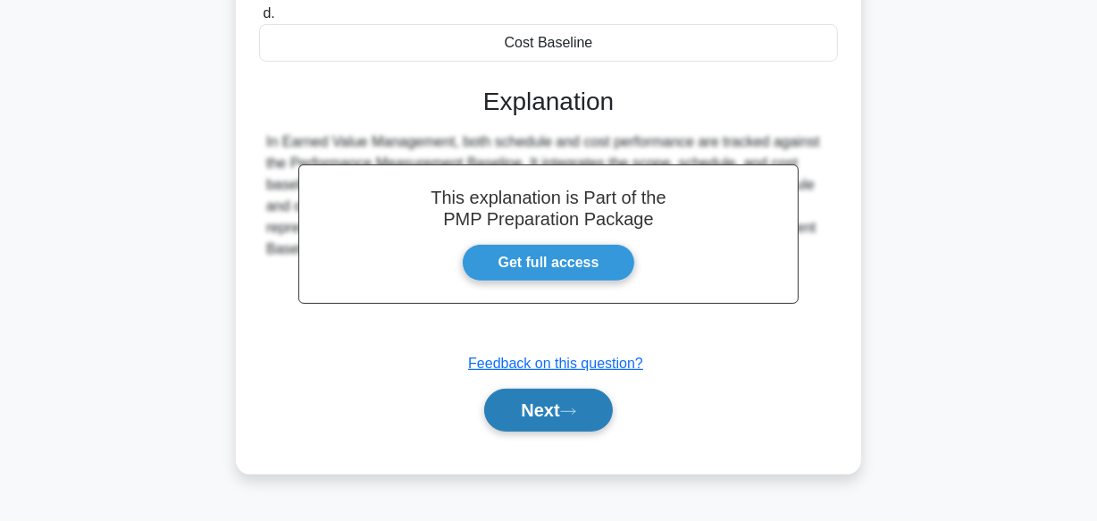
click at [517, 407] on button "Next" at bounding box center [548, 410] width 128 height 43
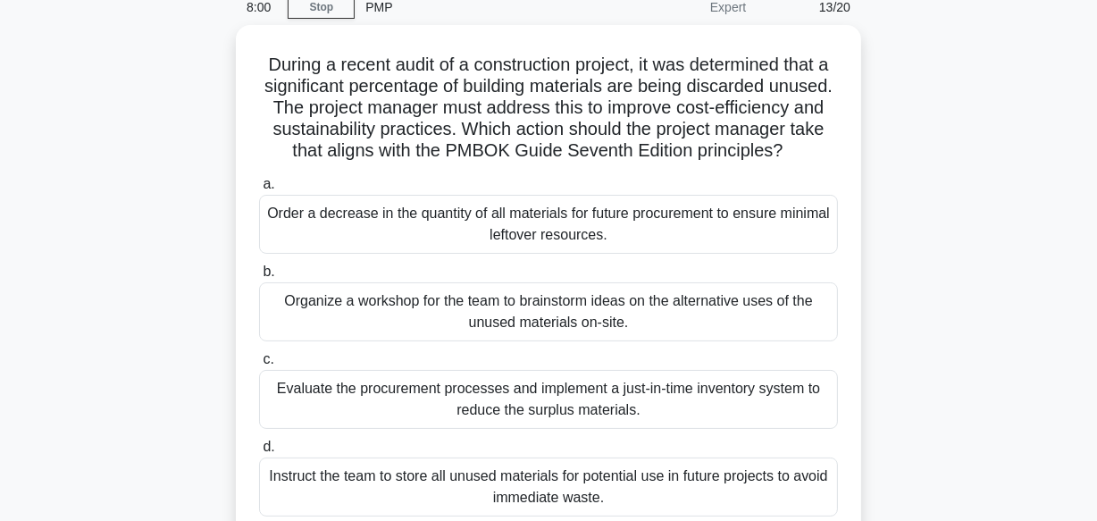
scroll to position [119, 0]
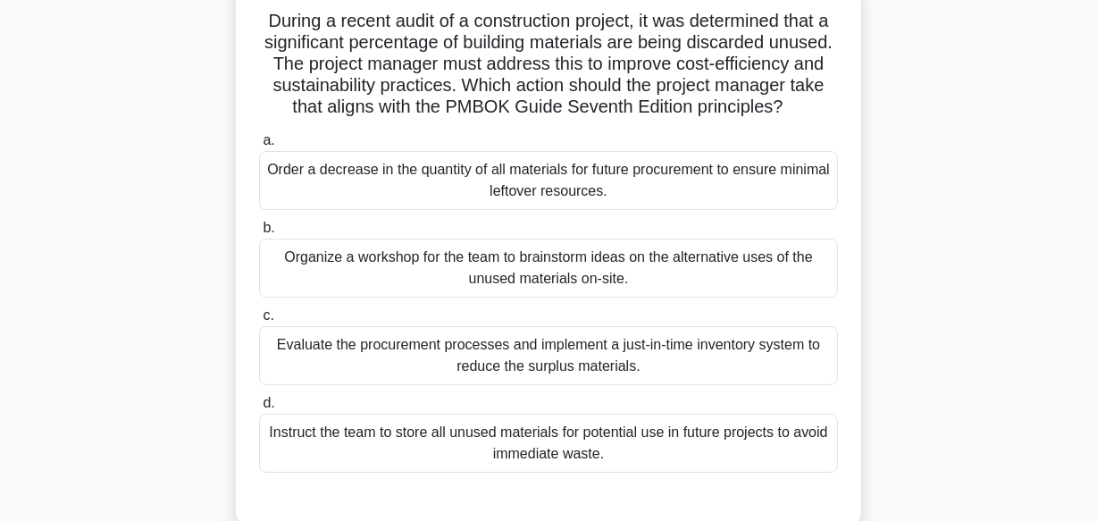
click at [297, 367] on div "Evaluate the procurement processes and implement a just-in-time inventory syste…" at bounding box center [548, 355] width 579 height 59
click at [259, 322] on input "c. Evaluate the procurement processes and implement a just-in-time inventory sy…" at bounding box center [259, 316] width 0 height 12
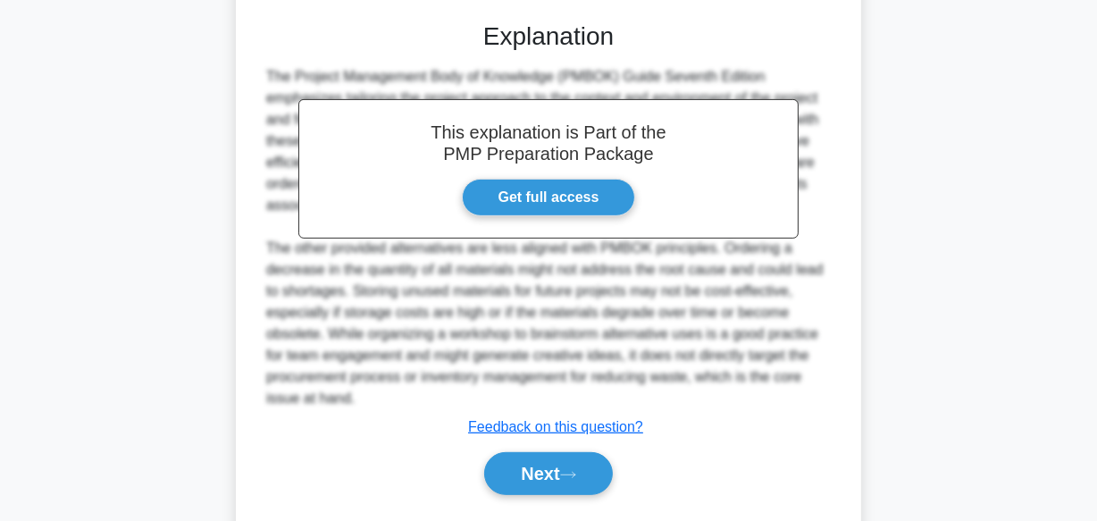
scroll to position [666, 0]
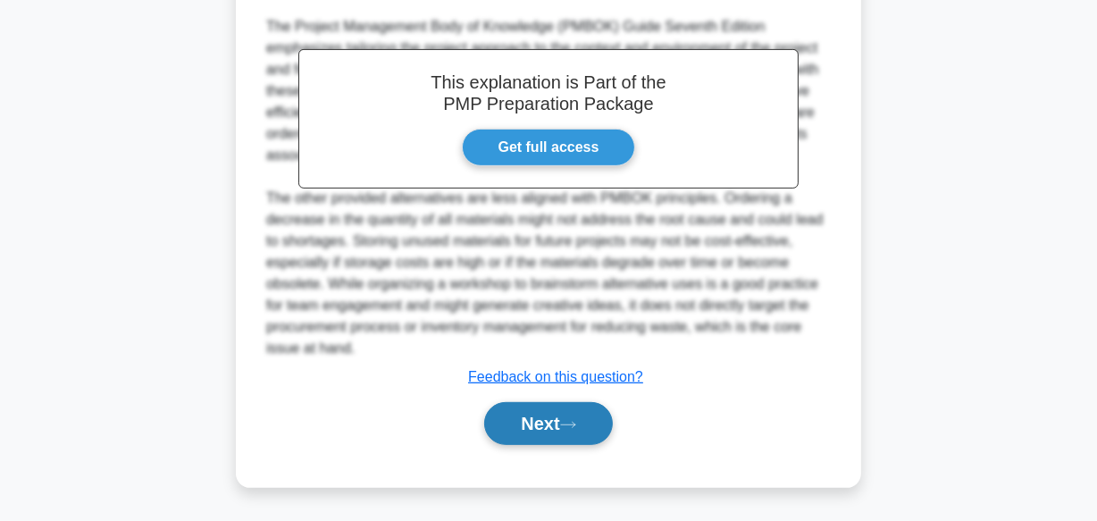
click at [510, 419] on button "Next" at bounding box center [548, 423] width 128 height 43
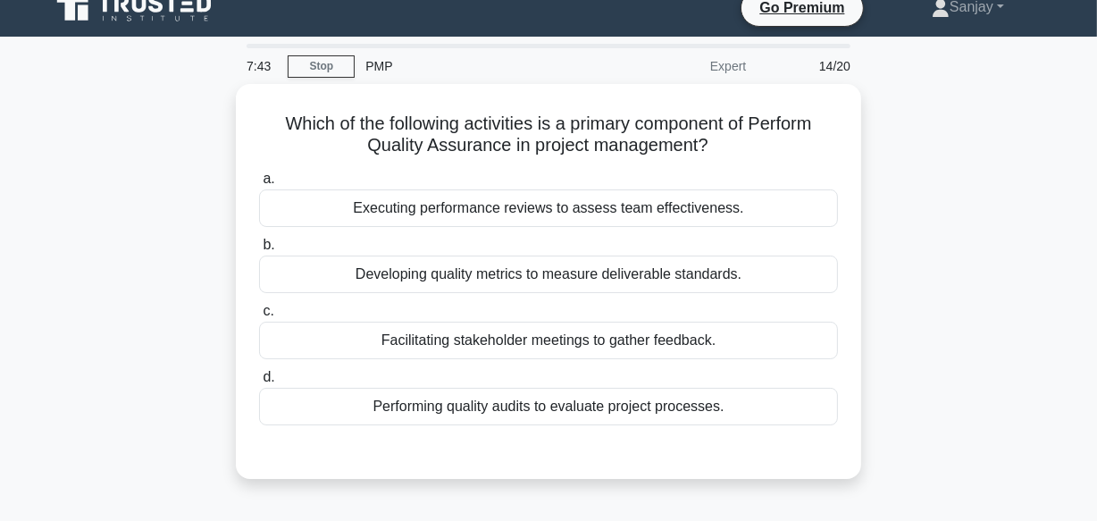
scroll to position [0, 0]
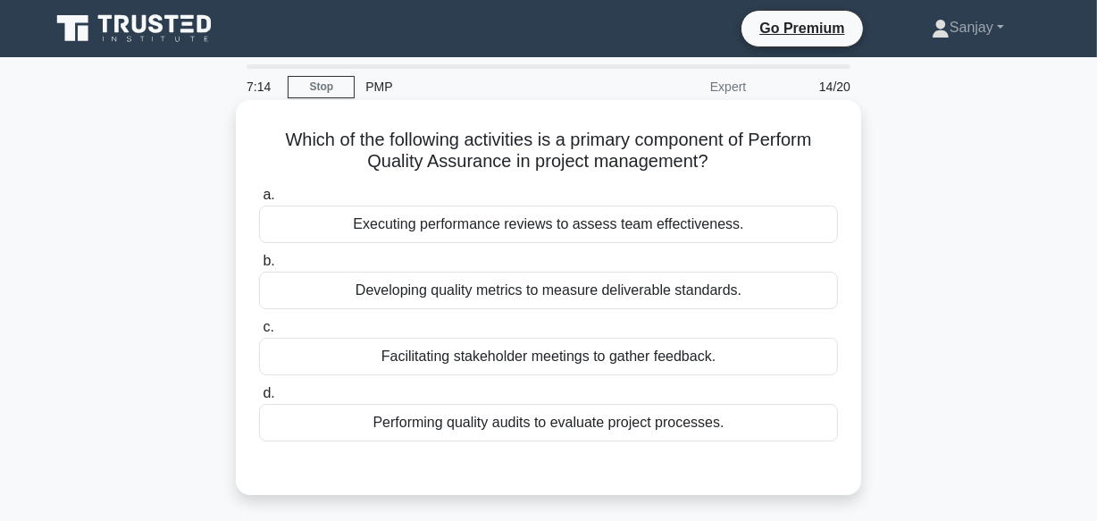
click at [401, 423] on div "Performing quality audits to evaluate project processes." at bounding box center [548, 423] width 579 height 38
click at [259, 399] on input "d. Performing quality audits to evaluate project processes." at bounding box center [259, 394] width 0 height 12
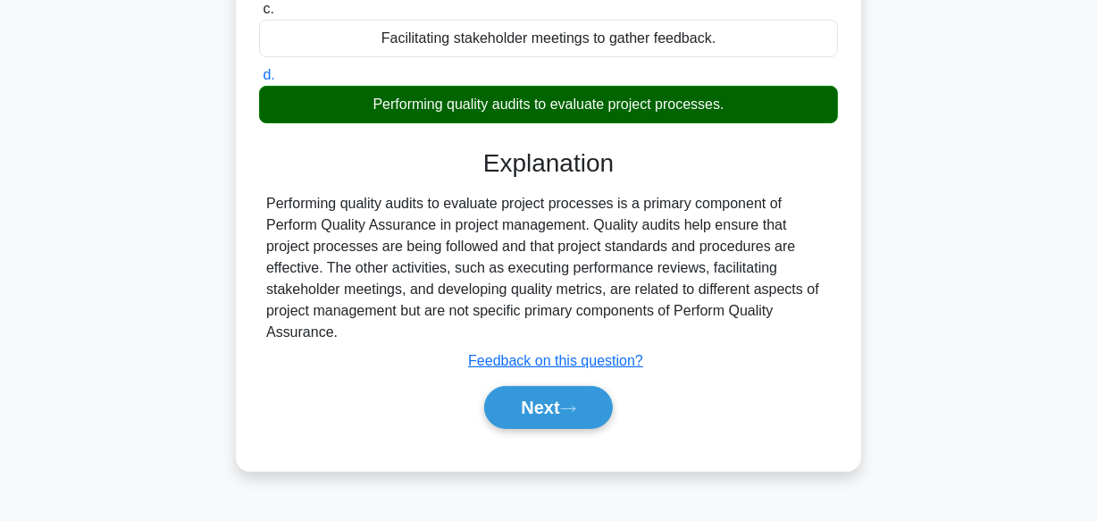
scroll to position [324, 0]
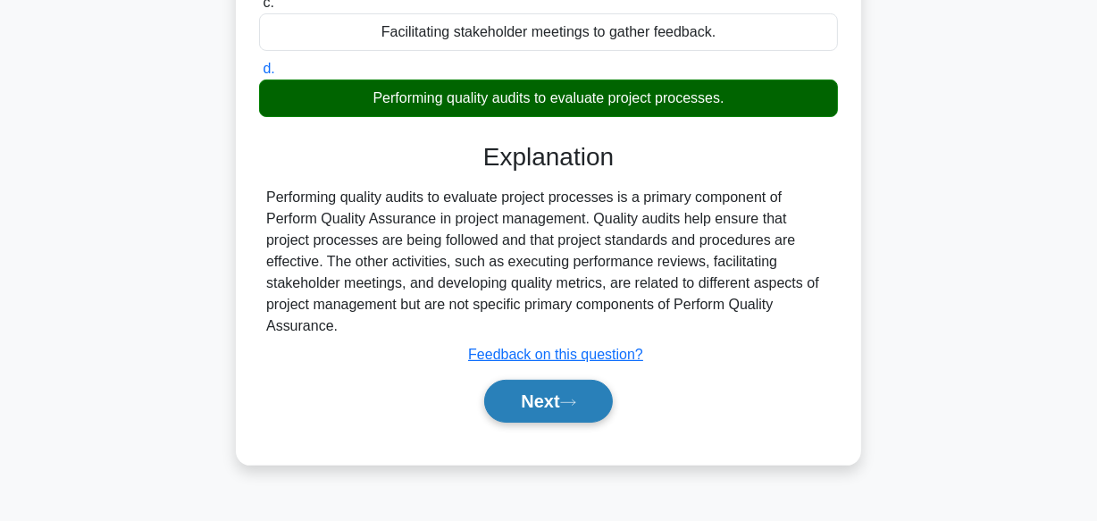
click at [539, 405] on button "Next" at bounding box center [548, 401] width 128 height 43
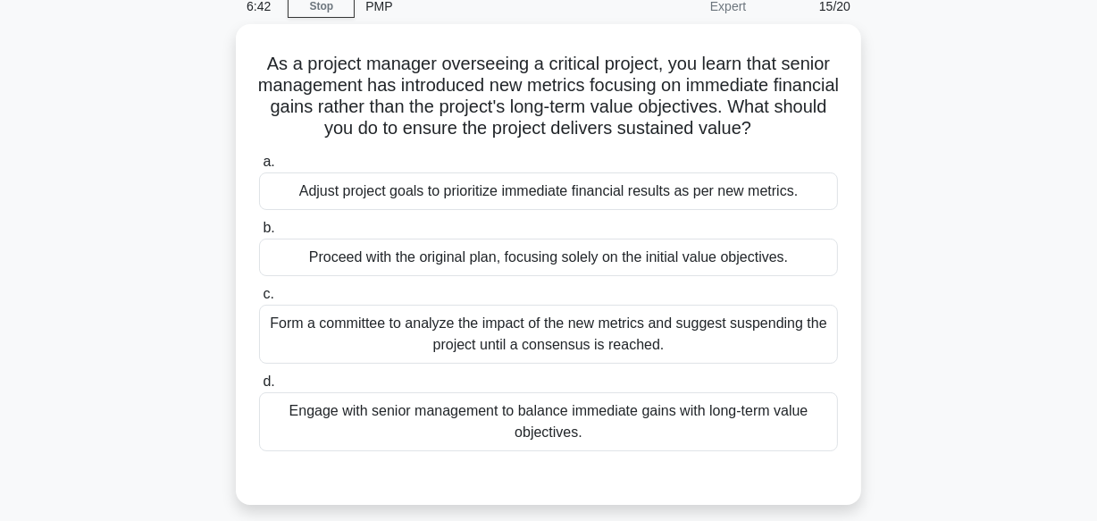
scroll to position [80, 0]
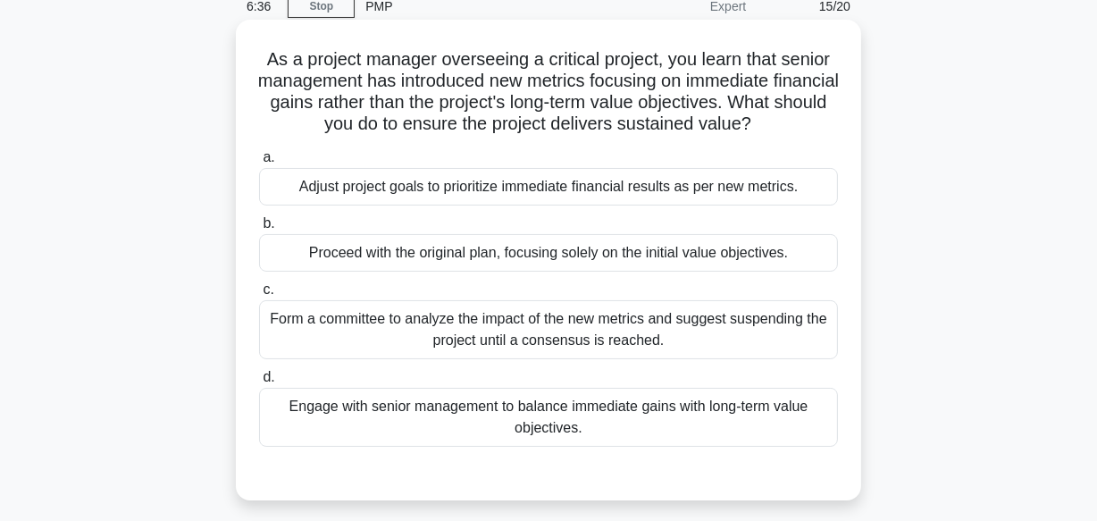
click at [354, 414] on div "Engage with senior management to balance immediate gains with long-term value o…" at bounding box center [548, 417] width 579 height 59
click at [259, 383] on input "d. Engage with senior management to balance immediate gains with long-term valu…" at bounding box center [259, 378] width 0 height 12
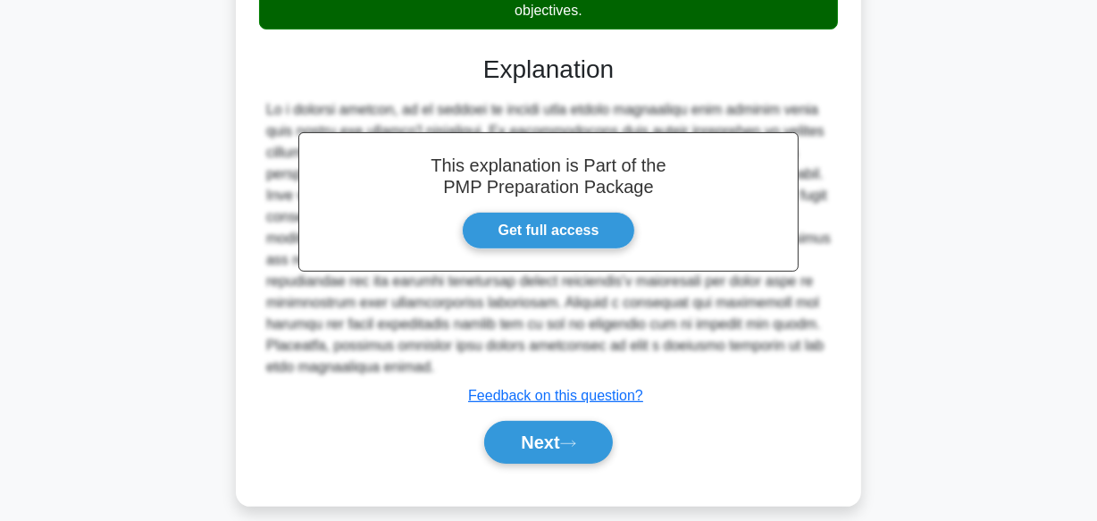
scroll to position [516, 0]
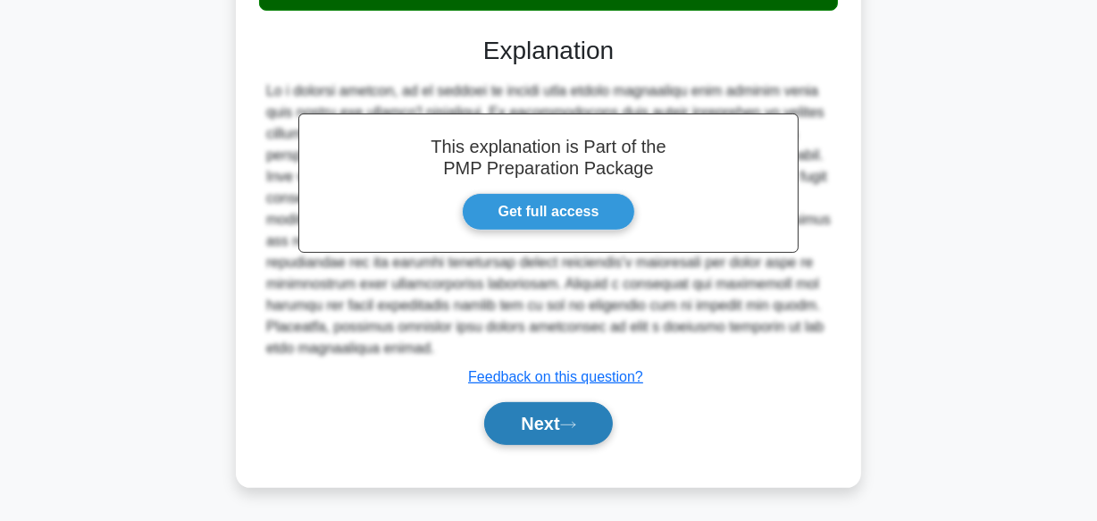
click at [503, 422] on button "Next" at bounding box center [548, 423] width 128 height 43
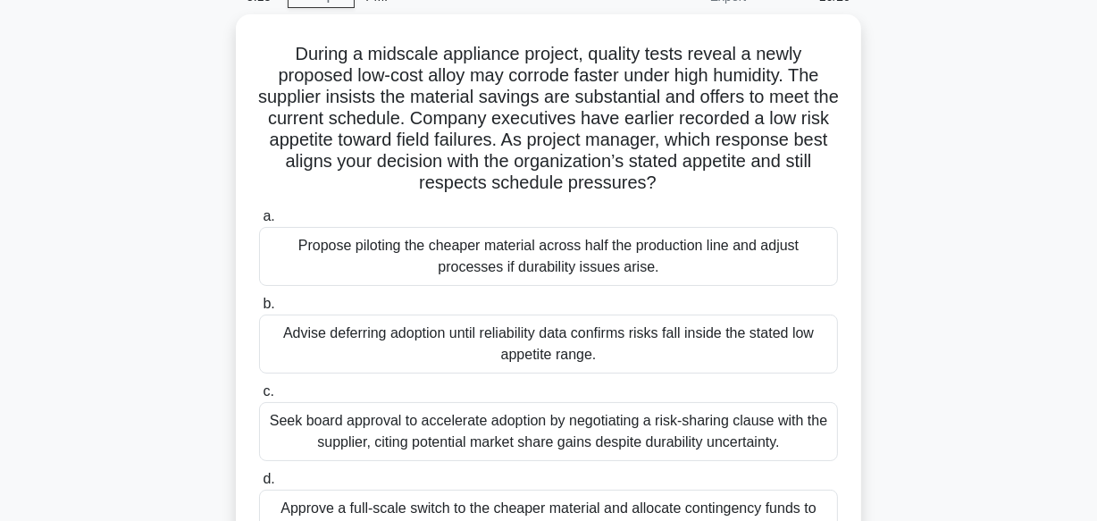
scroll to position [119, 0]
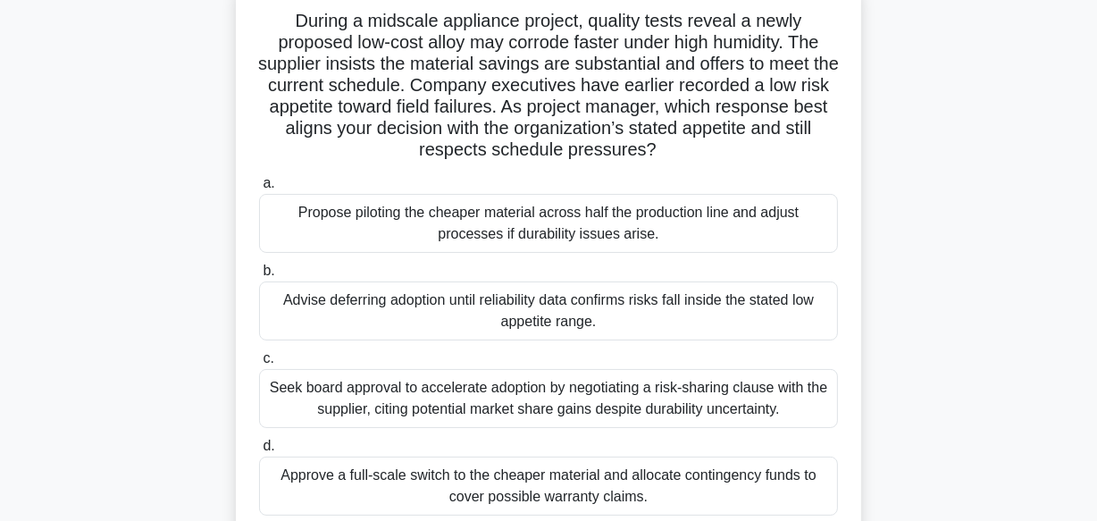
click at [300, 322] on div "Advise deferring adoption until reliability data confirms risks fall inside the…" at bounding box center [548, 310] width 579 height 59
click at [259, 277] on input "b. Advise deferring adoption until reliability data confirms risks fall inside …" at bounding box center [259, 271] width 0 height 12
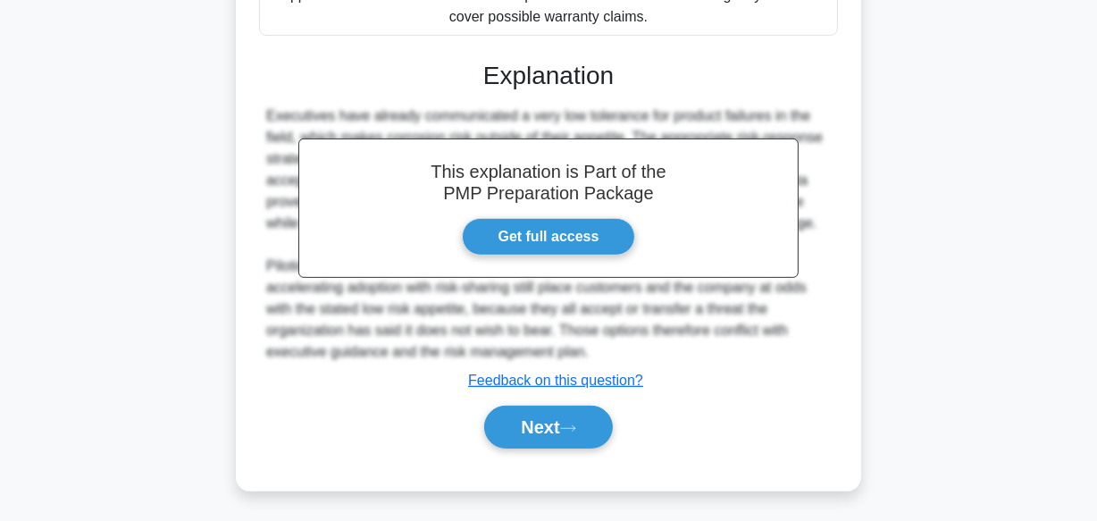
scroll to position [602, 0]
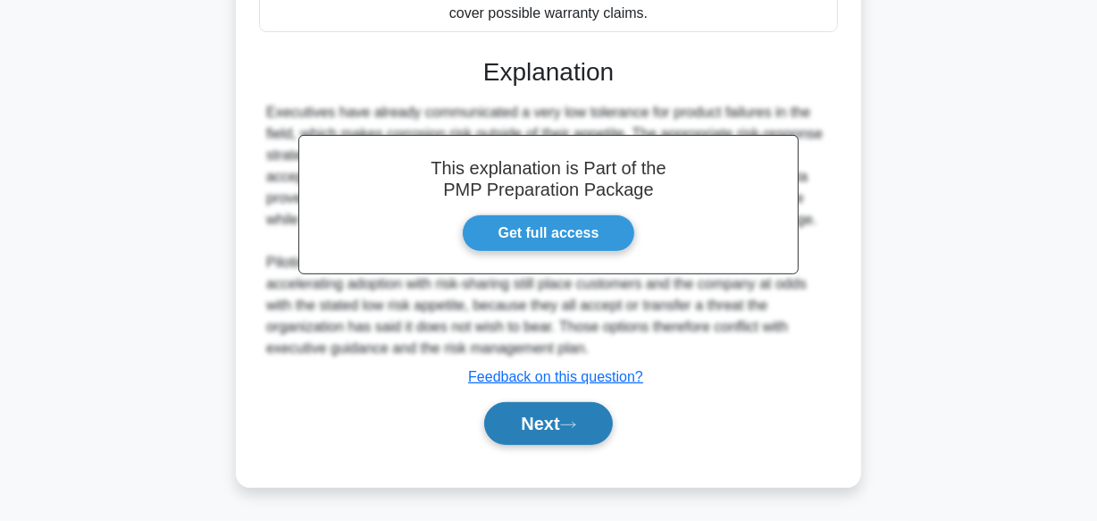
click at [513, 419] on button "Next" at bounding box center [548, 423] width 128 height 43
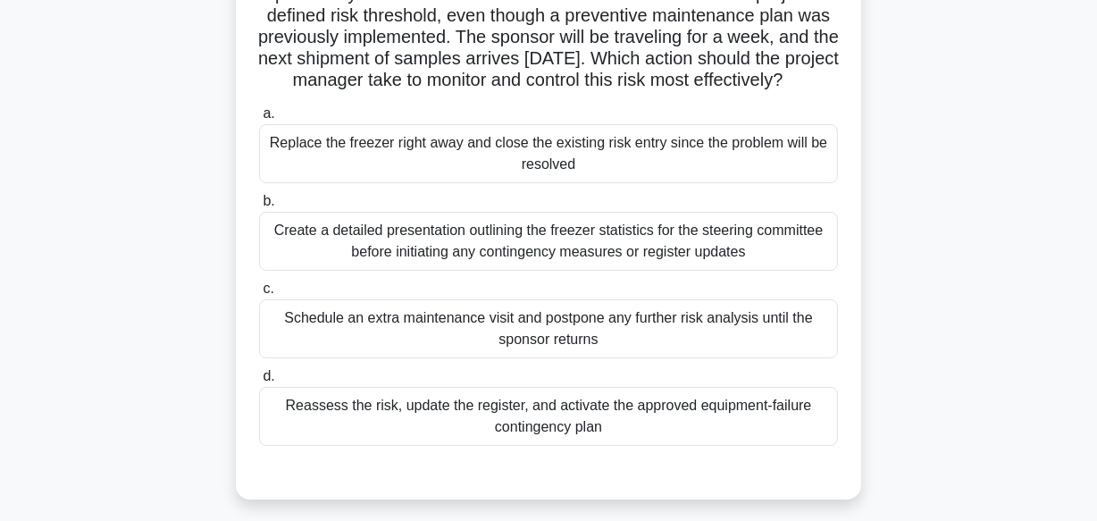
scroll to position [200, 0]
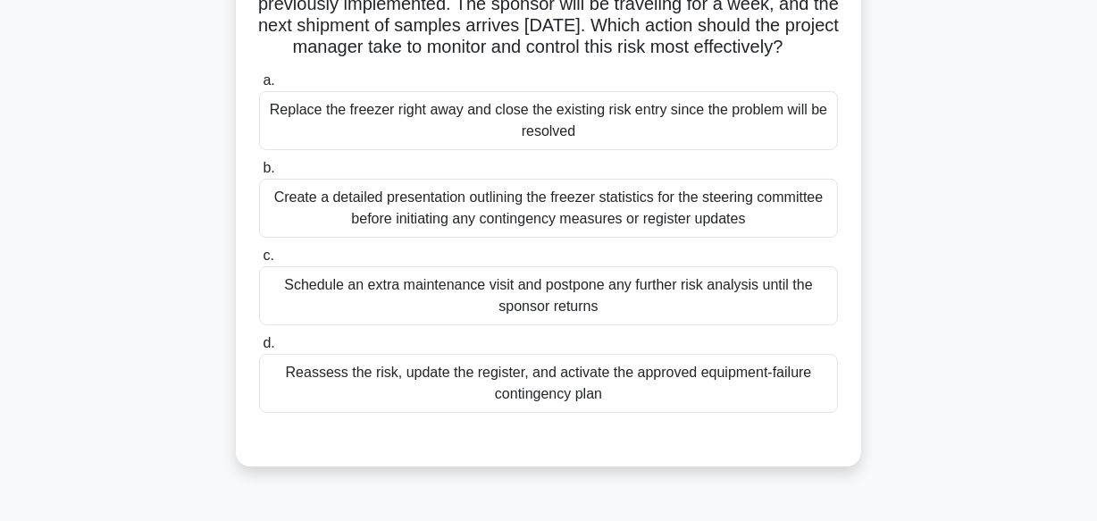
click at [326, 410] on div "Reassess the risk, update the register, and activate the approved equipment-fai…" at bounding box center [548, 383] width 579 height 59
click at [259, 349] on input "d. Reassess the risk, update the register, and activate the approved equipment-…" at bounding box center [259, 344] width 0 height 12
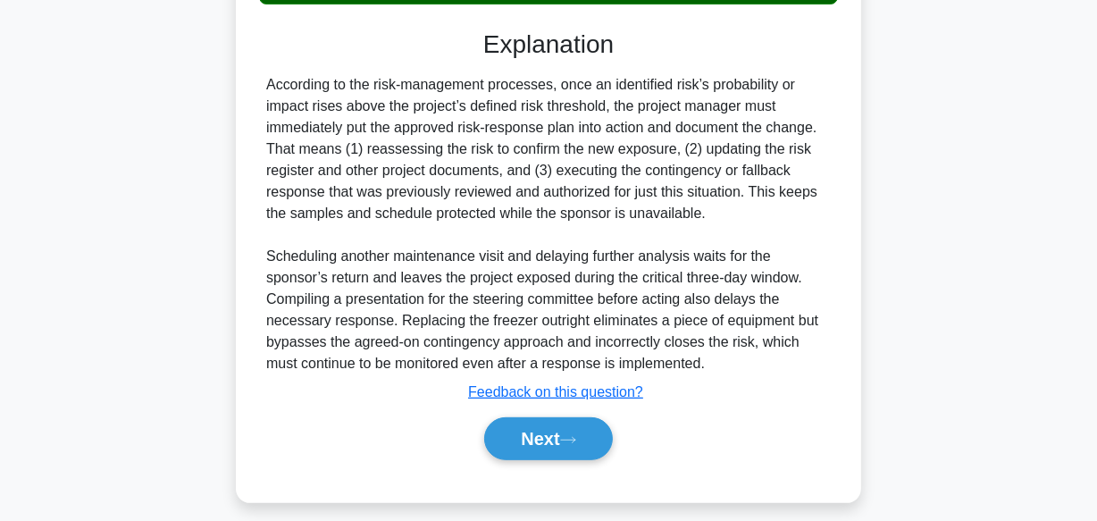
scroll to position [645, 0]
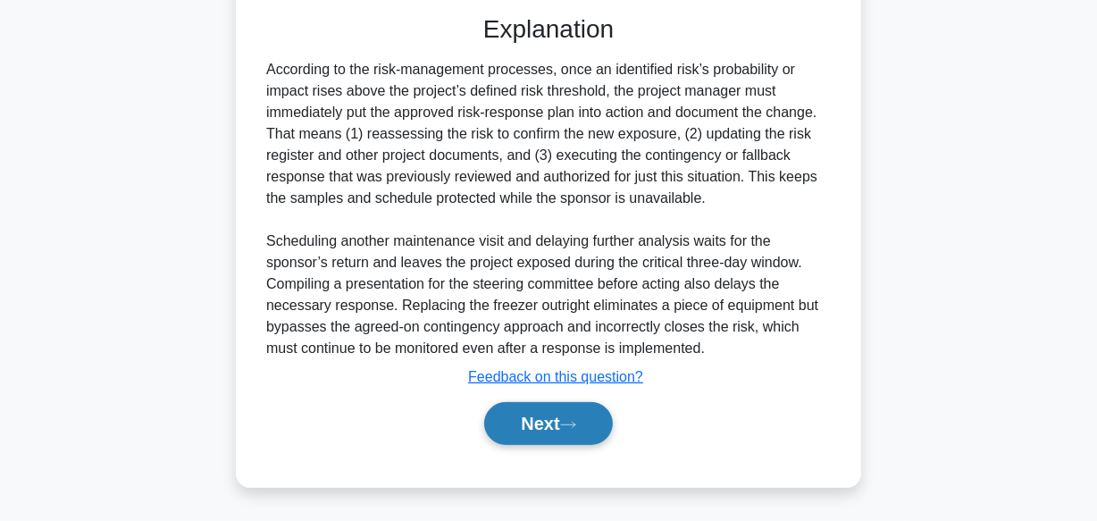
click at [505, 429] on button "Next" at bounding box center [548, 423] width 128 height 43
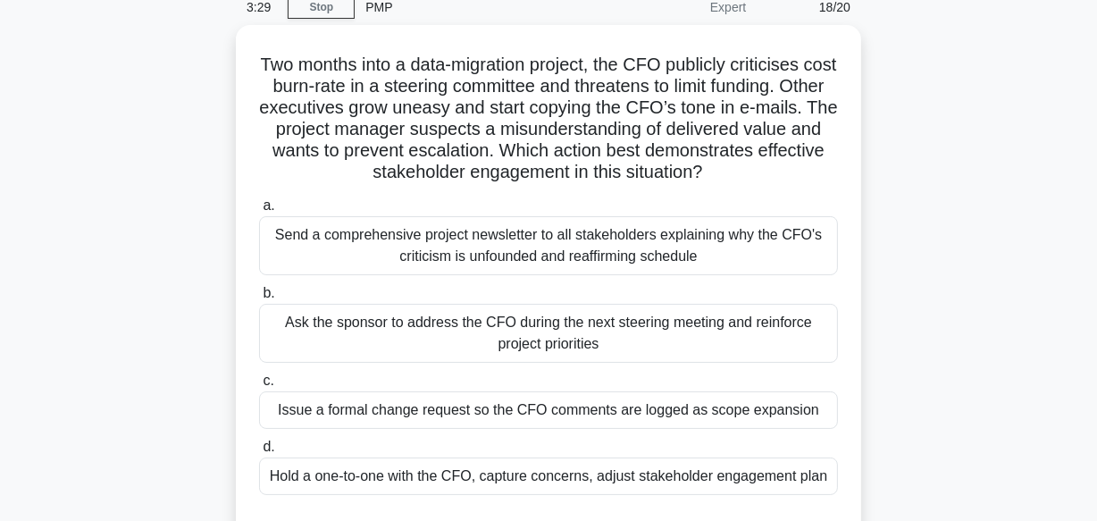
scroll to position [119, 0]
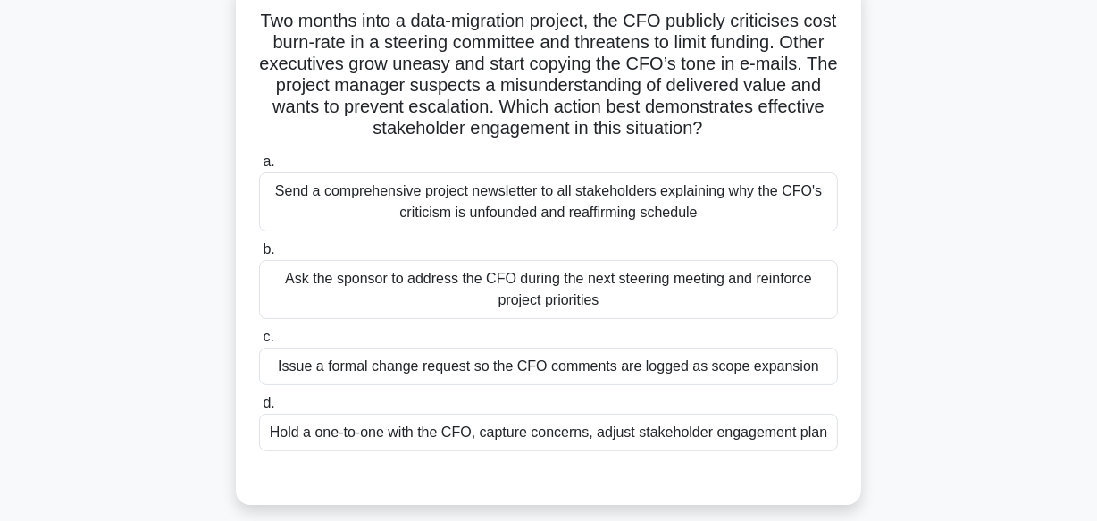
click at [320, 435] on div "Hold a one-to-one with the CFO, capture concerns, adjust stakeholder engagement…" at bounding box center [548, 433] width 579 height 38
click at [259, 409] on input "d. Hold a one-to-one with the CFO, capture concerns, adjust stakeholder engagem…" at bounding box center [259, 404] width 0 height 12
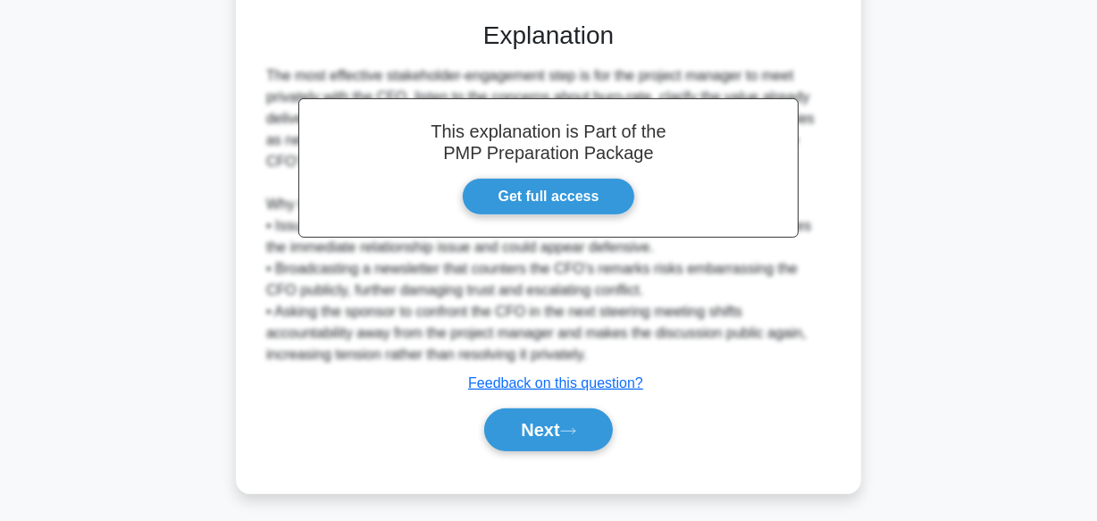
scroll to position [602, 0]
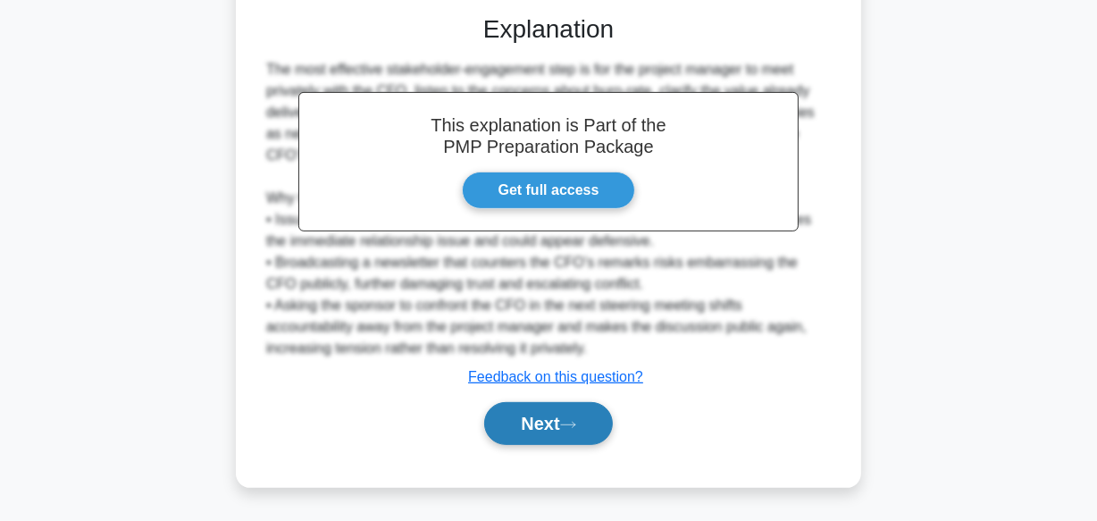
click at [490, 428] on button "Next" at bounding box center [548, 423] width 128 height 43
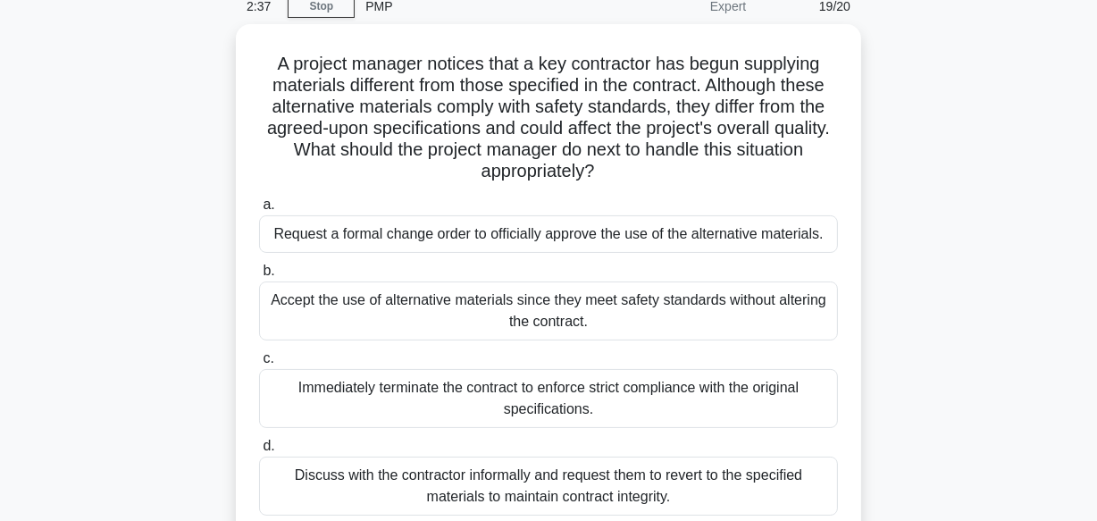
scroll to position [162, 0]
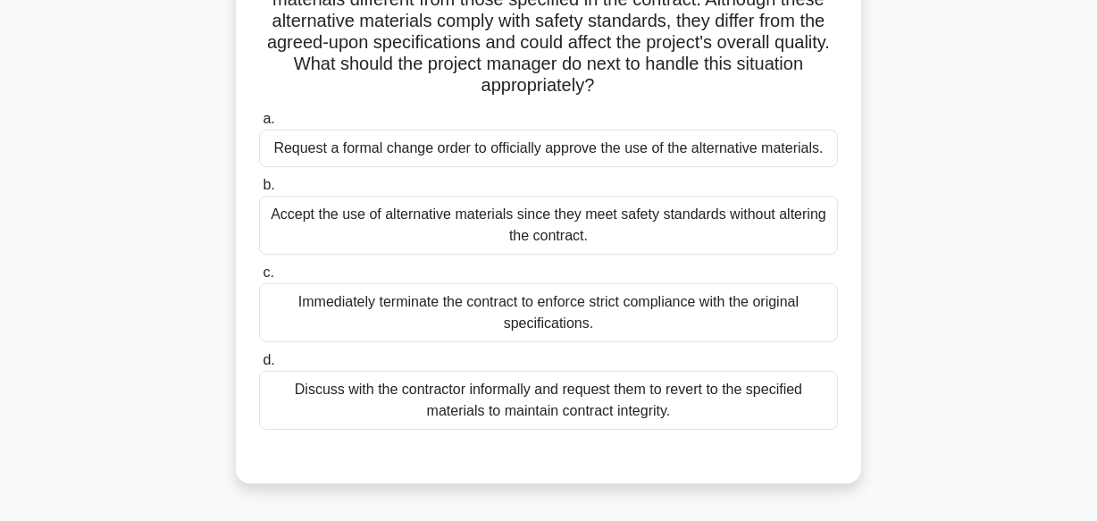
click at [320, 401] on div "Discuss with the contractor informally and request them to revert to the specif…" at bounding box center [548, 400] width 579 height 59
click at [259, 366] on input "d. Discuss with the contractor informally and request them to revert to the spe…" at bounding box center [259, 361] width 0 height 12
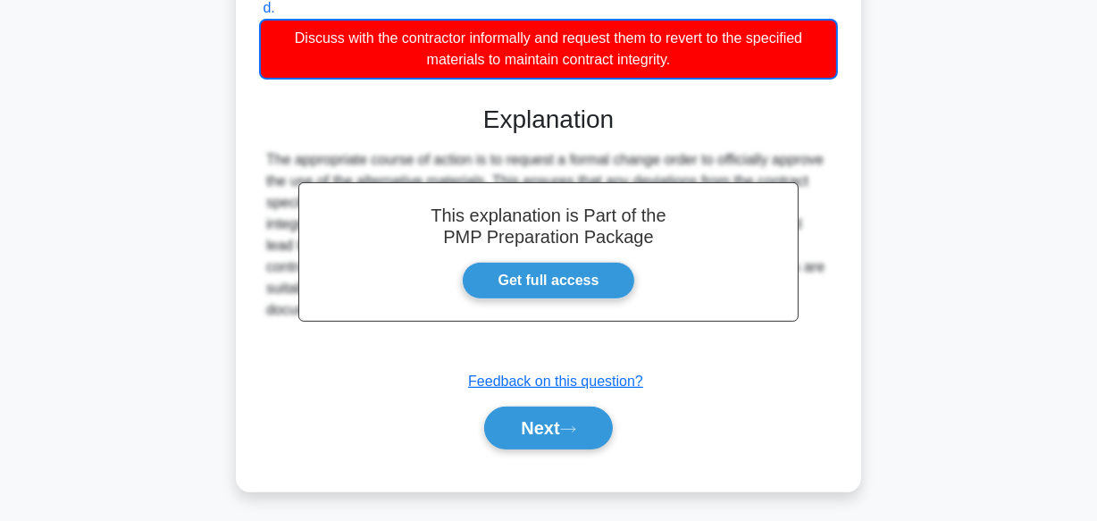
scroll to position [539, 0]
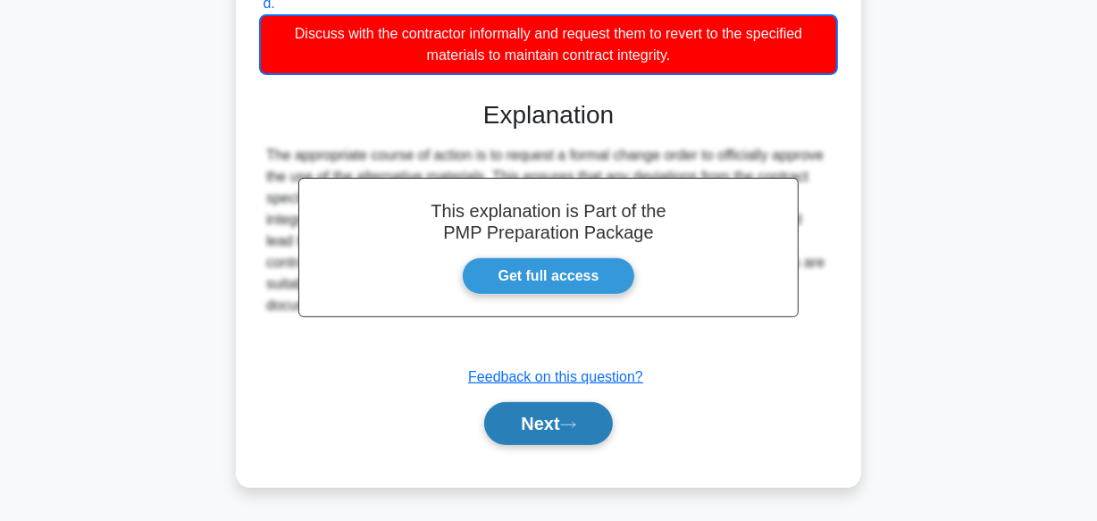
click at [521, 421] on button "Next" at bounding box center [548, 423] width 128 height 43
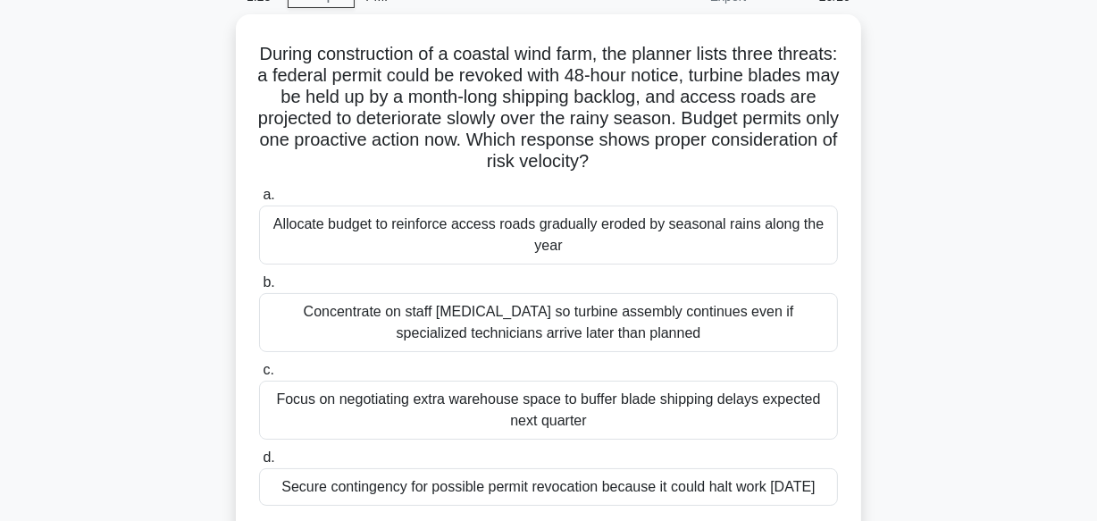
scroll to position [119, 0]
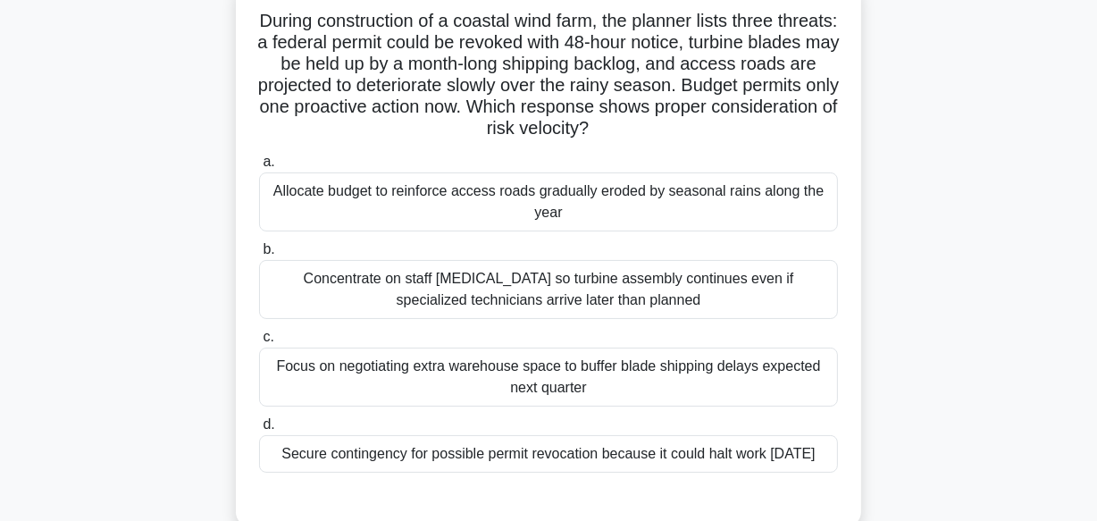
click at [331, 446] on div "Secure contingency for possible permit revocation because it could halt work wi…" at bounding box center [548, 454] width 579 height 38
click at [259, 431] on input "d. Secure contingency for possible permit revocation because it could halt work…" at bounding box center [259, 425] width 0 height 12
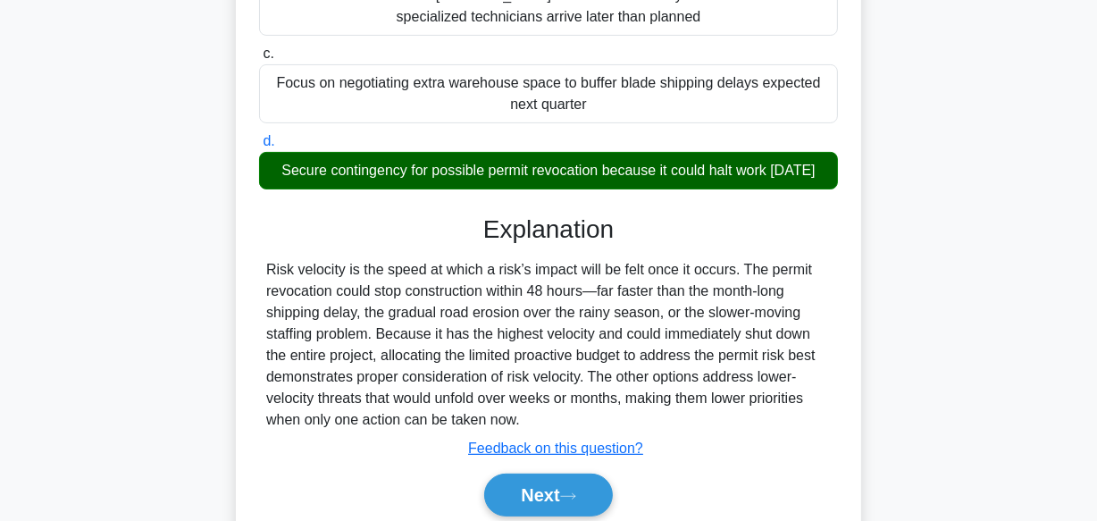
scroll to position [444, 0]
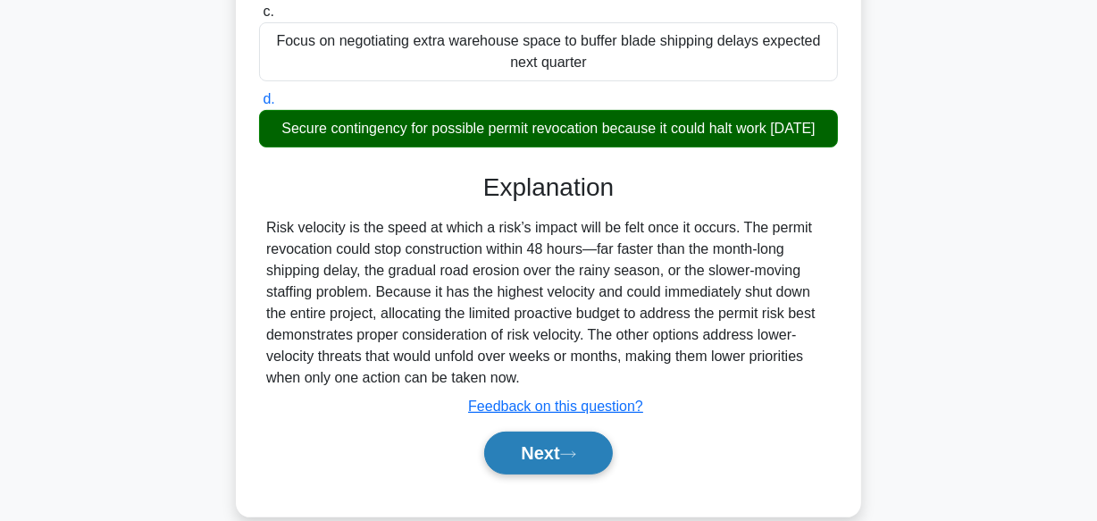
click at [520, 474] on button "Next" at bounding box center [548, 452] width 128 height 43
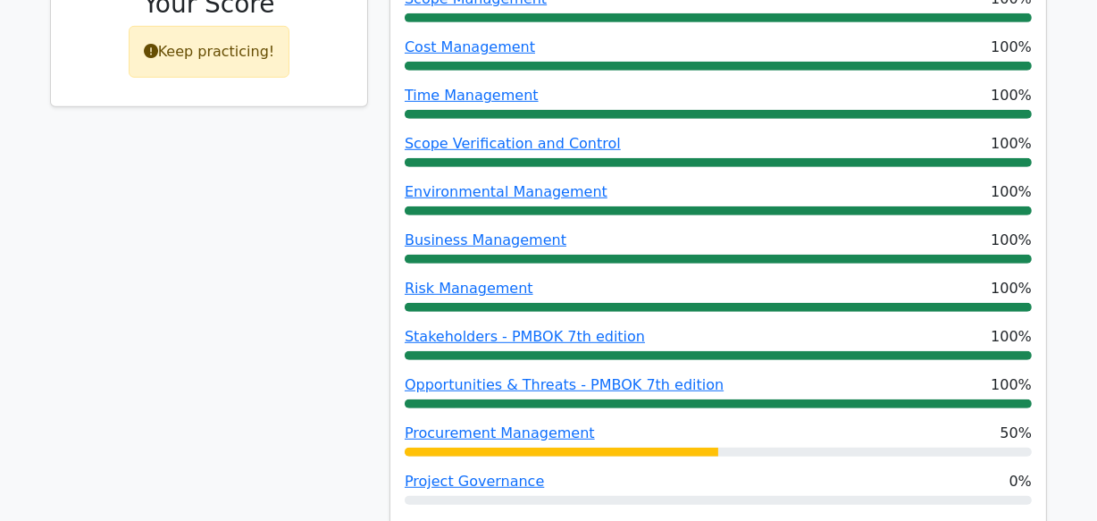
scroll to position [974, 0]
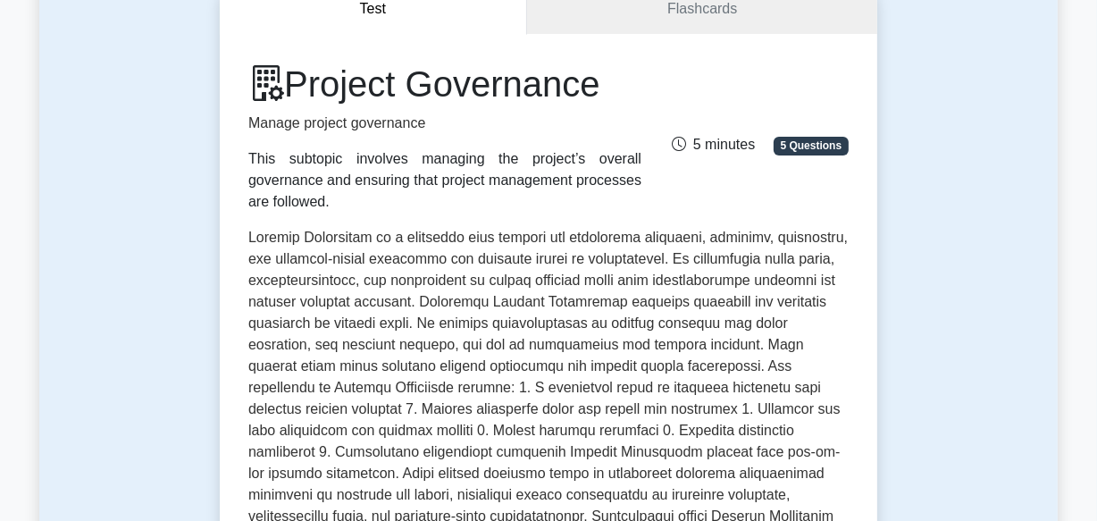
scroll to position [162, 0]
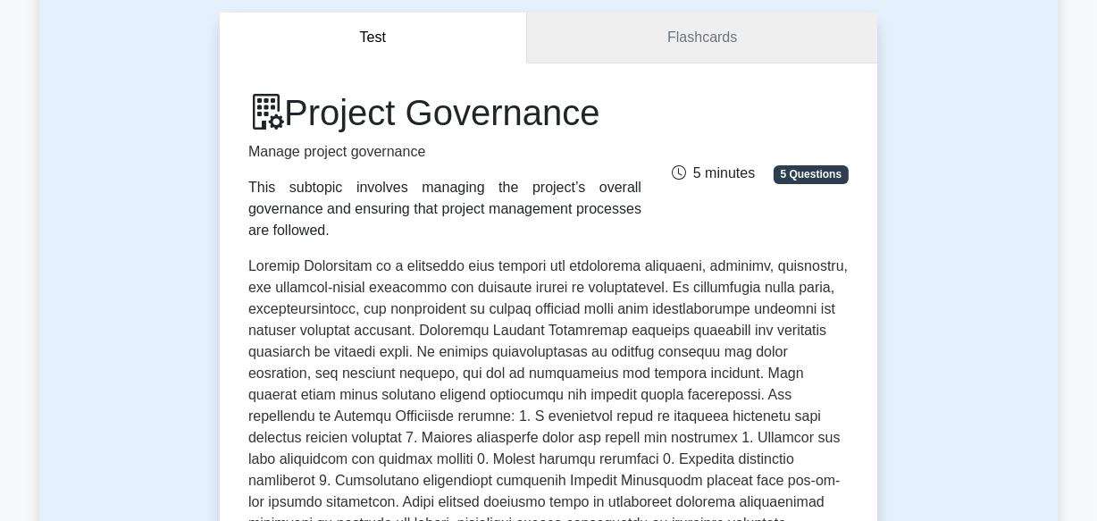
click at [634, 49] on link "Flashcards" at bounding box center [702, 38] width 350 height 51
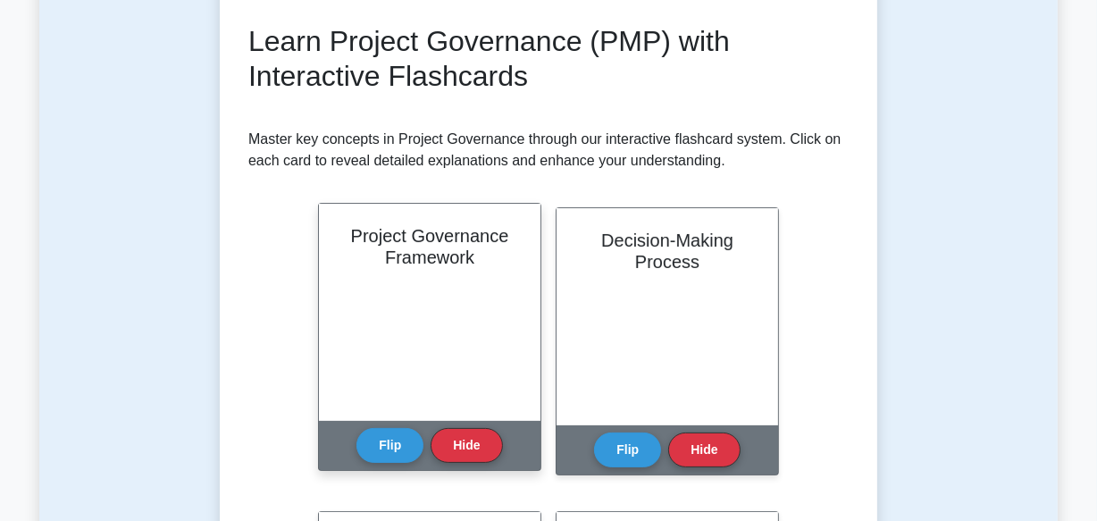
scroll to position [487, 0]
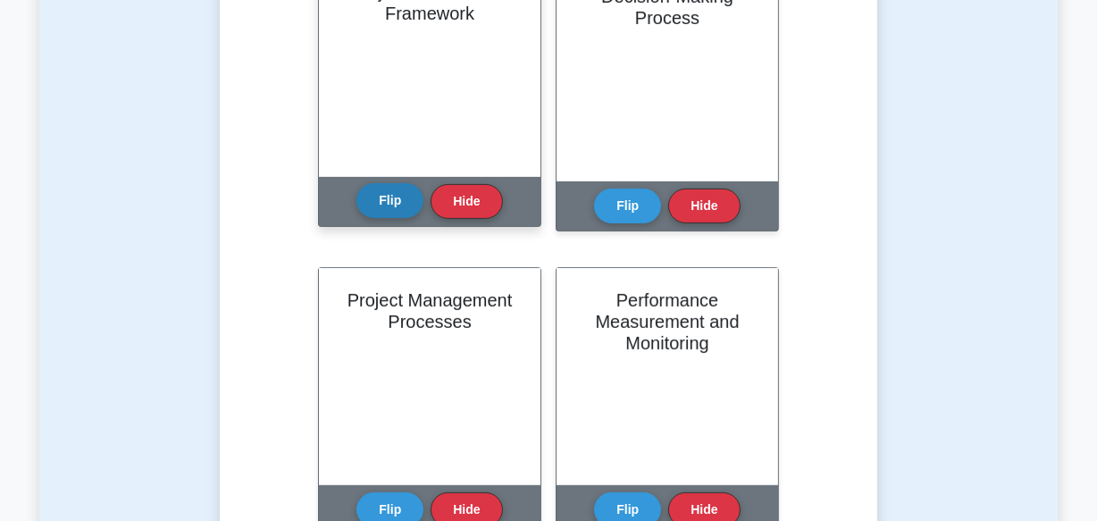
click at [389, 213] on button "Flip" at bounding box center [389, 200] width 67 height 35
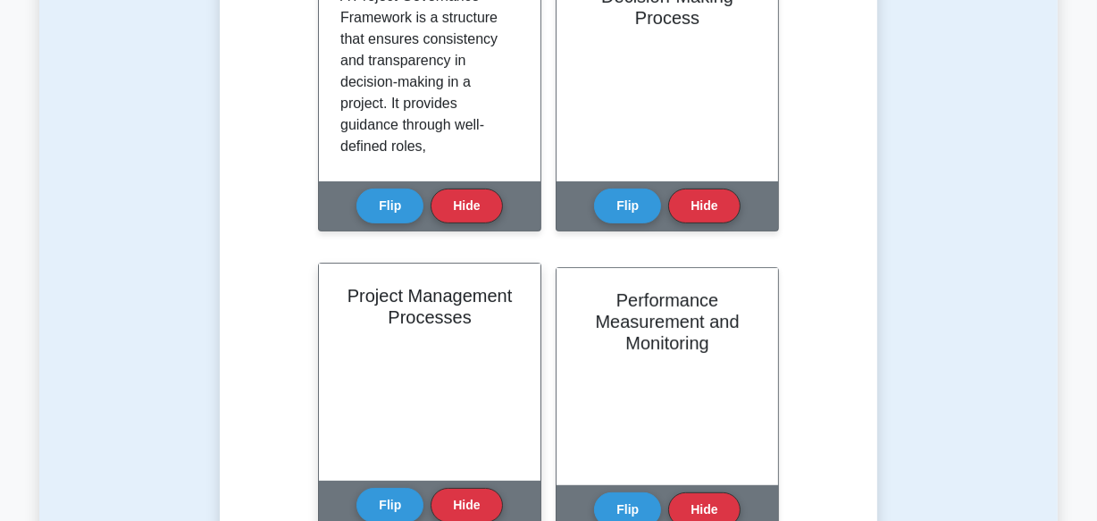
scroll to position [324, 0]
